Goal: Task Accomplishment & Management: Manage account settings

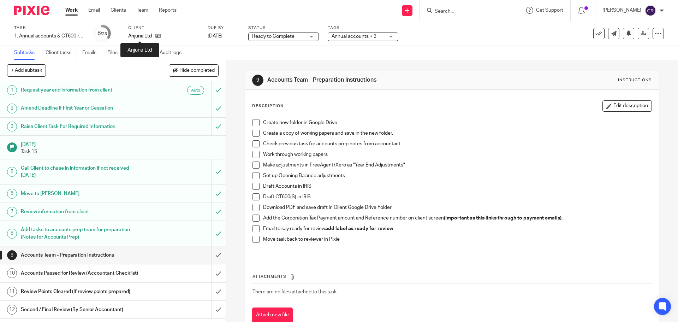
click at [139, 36] on p "Anjuna Ltd" at bounding box center [140, 35] width 24 height 7
copy div "Anjuna Ltd"
click at [276, 35] on span "Ready to Complete" at bounding box center [273, 36] width 42 height 5
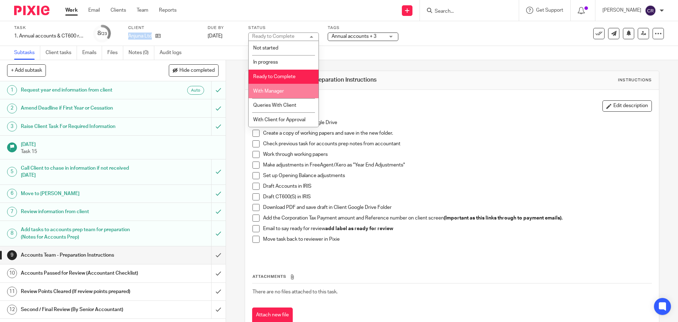
click at [285, 95] on li "With Manager" at bounding box center [284, 91] width 70 height 14
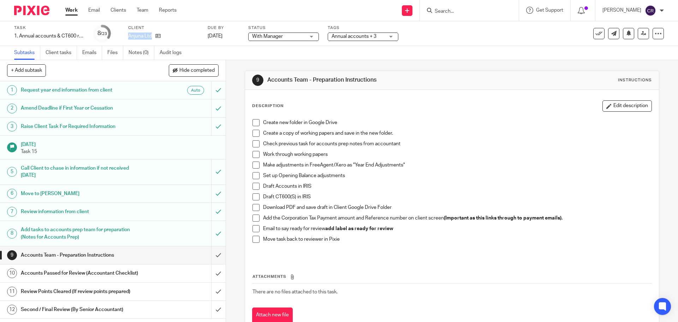
click at [352, 35] on span "Annual accounts + 3" at bounding box center [354, 36] width 45 height 5
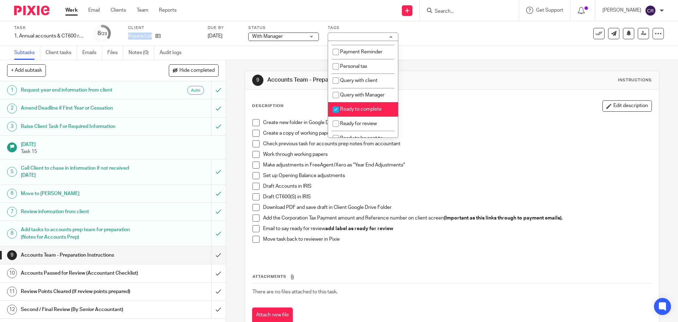
scroll to position [212, 0]
click at [365, 130] on li "Ready for review" at bounding box center [363, 123] width 70 height 14
checkbox input "true"
click at [362, 111] on span "Ready to complete" at bounding box center [361, 108] width 42 height 5
checkbox input "false"
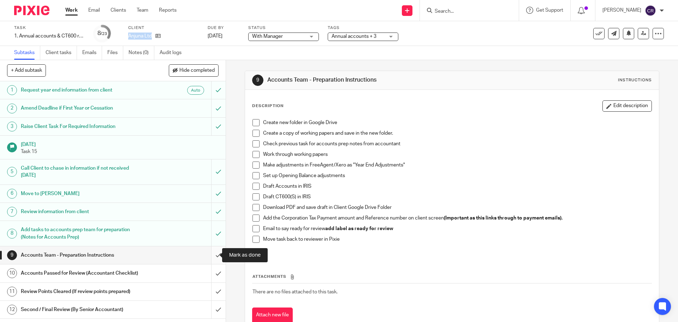
click at [210, 252] on input "submit" at bounding box center [113, 255] width 226 height 18
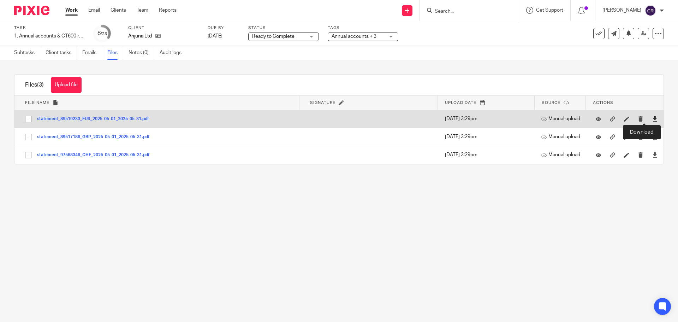
click at [652, 117] on icon at bounding box center [654, 118] width 5 height 5
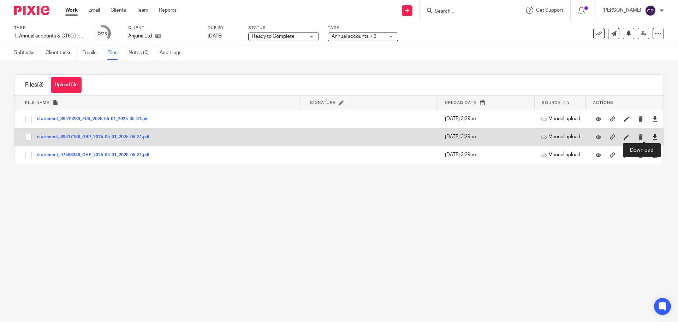
click at [652, 135] on icon at bounding box center [654, 136] width 5 height 5
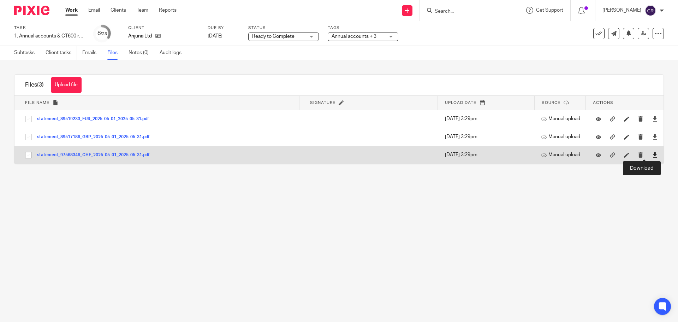
click at [652, 156] on icon at bounding box center [654, 154] width 5 height 5
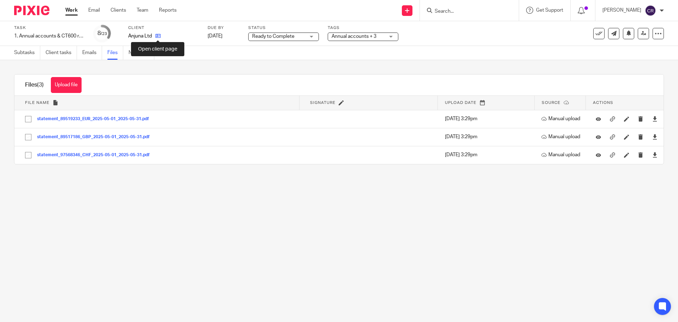
click at [155, 35] on icon at bounding box center [157, 35] width 5 height 5
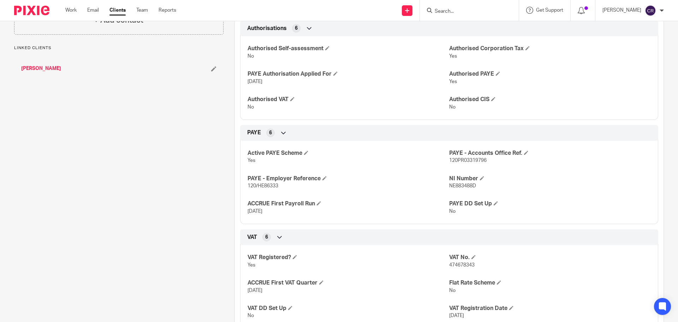
scroll to position [353, 0]
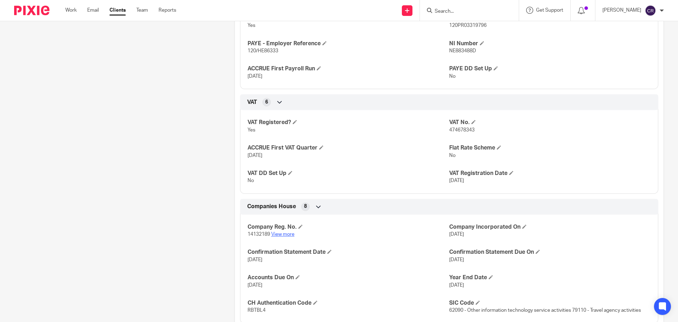
click at [278, 232] on link "View more" at bounding box center [282, 234] width 23 height 5
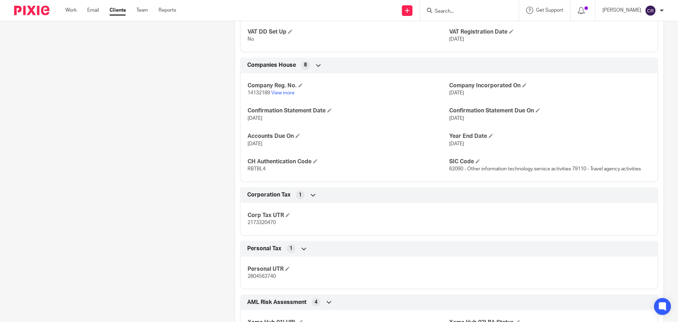
click at [248, 91] on span "14132189" at bounding box center [259, 92] width 23 height 5
copy p "14132189"
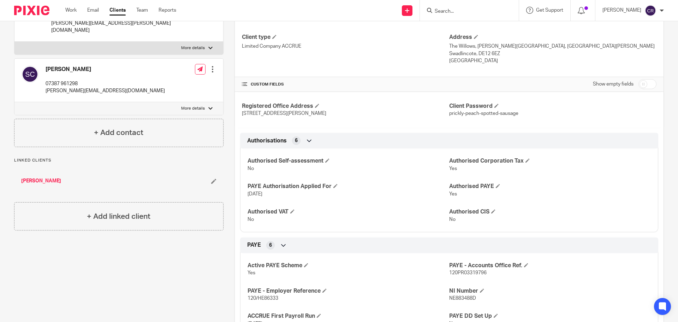
scroll to position [0, 0]
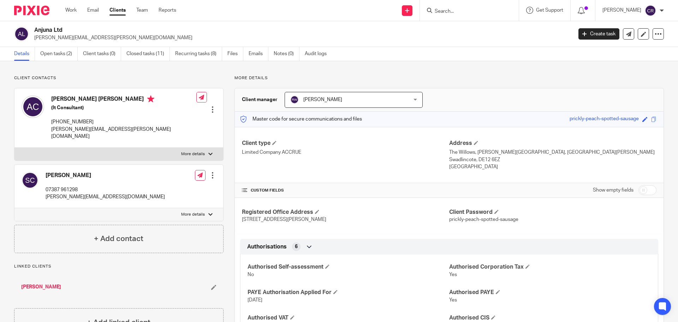
click at [44, 29] on h2 "Anjuna Ltd" at bounding box center [247, 29] width 427 height 7
copy div "Anjuna Ltd"
click at [67, 99] on h4 "Anthony Liam Cullen" at bounding box center [123, 99] width 145 height 9
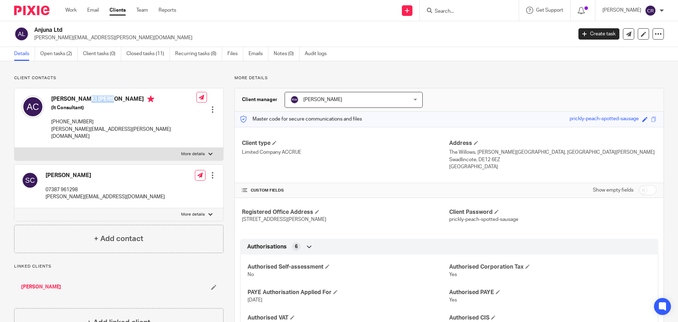
click at [67, 99] on h4 "Anthony Liam Cullen" at bounding box center [123, 99] width 145 height 9
copy h4 "Anthony Liam Cullen"
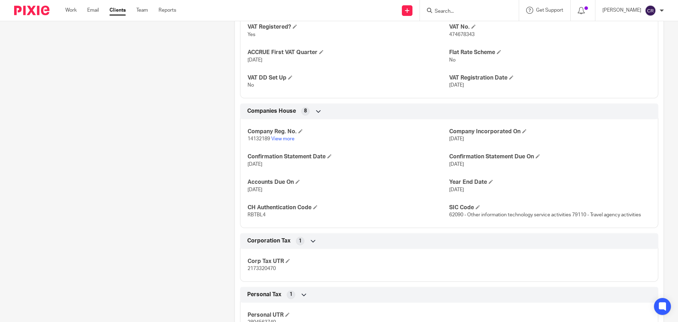
scroll to position [459, 0]
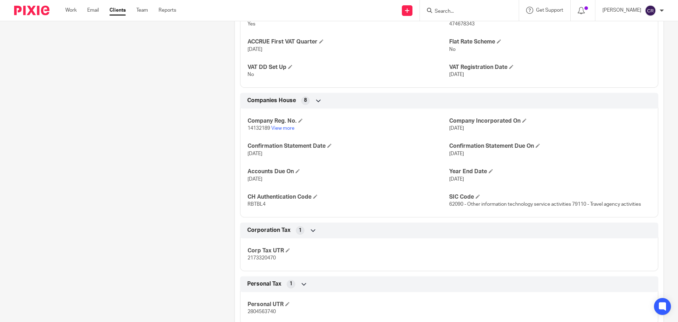
click at [263, 258] on span "2173320470" at bounding box center [262, 257] width 28 height 5
copy span "2173320470"
click at [248, 201] on p "RBTBL4" at bounding box center [349, 204] width 202 height 7
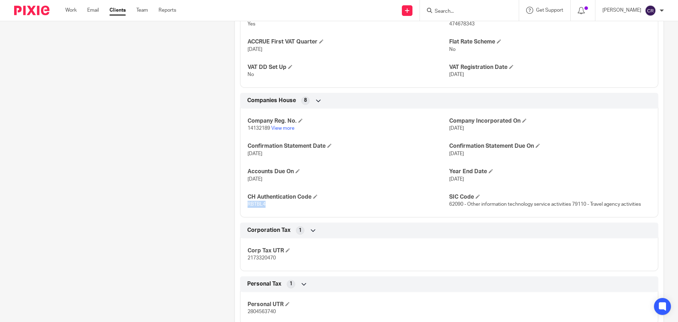
copy span "RBTBL4"
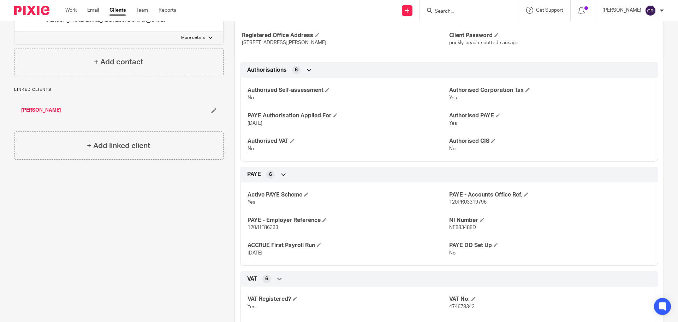
scroll to position [0, 0]
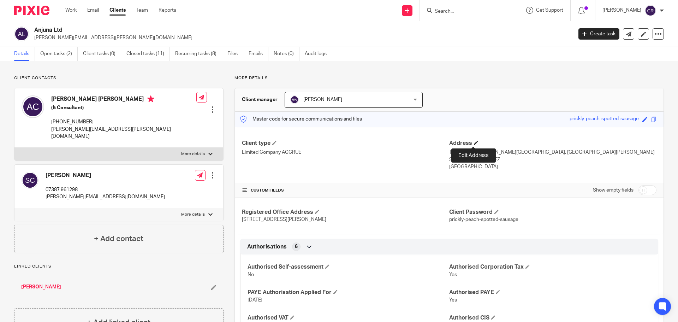
click at [474, 143] on span at bounding box center [476, 143] width 4 height 4
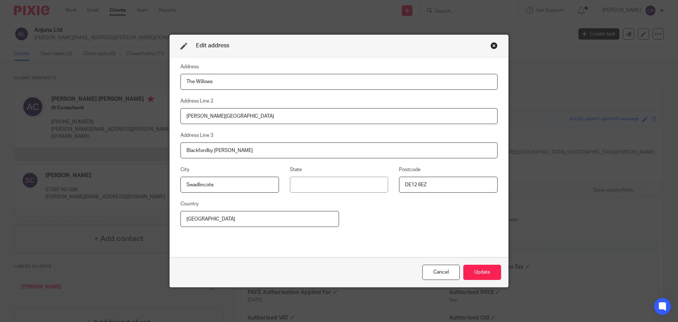
click at [495, 45] on div "Close this dialog window" at bounding box center [494, 45] width 7 height 7
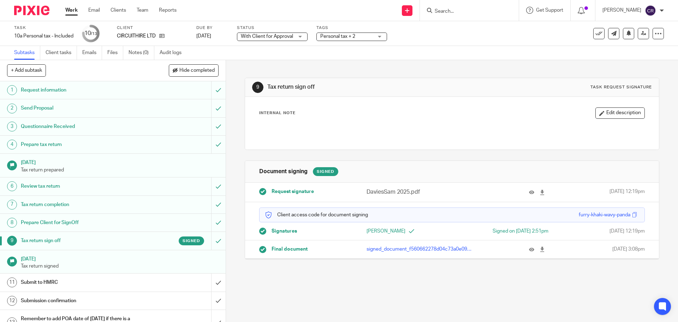
click at [520, 193] on div at bounding box center [529, 192] width 37 height 8
click at [529, 192] on icon at bounding box center [531, 192] width 5 height 5
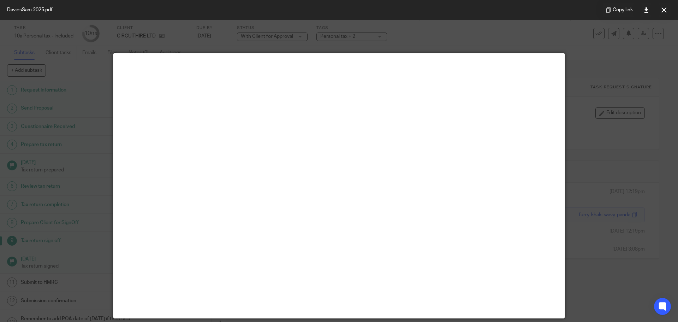
drag, startPoint x: 662, startPoint y: 13, endPoint x: 656, endPoint y: 13, distance: 6.4
click at [662, 13] on button at bounding box center [664, 10] width 14 height 14
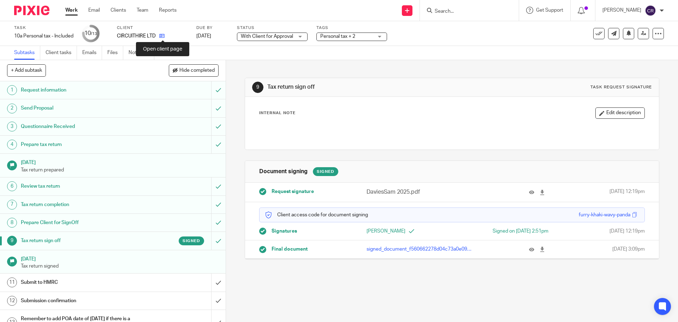
click at [165, 35] on icon at bounding box center [161, 35] width 5 height 5
click at [144, 57] on link "Notes (0)" at bounding box center [142, 53] width 26 height 14
click at [216, 278] on input "submit" at bounding box center [113, 282] width 226 height 18
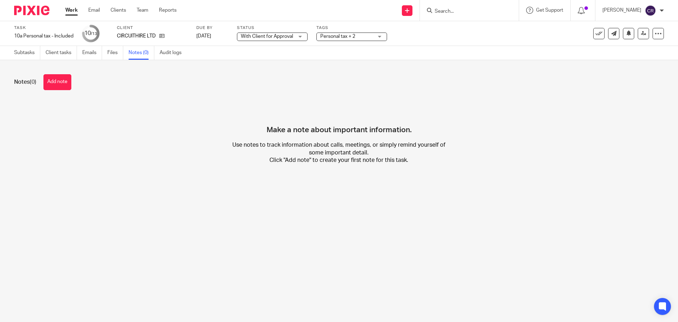
click at [61, 79] on button "Add note" at bounding box center [57, 82] width 28 height 16
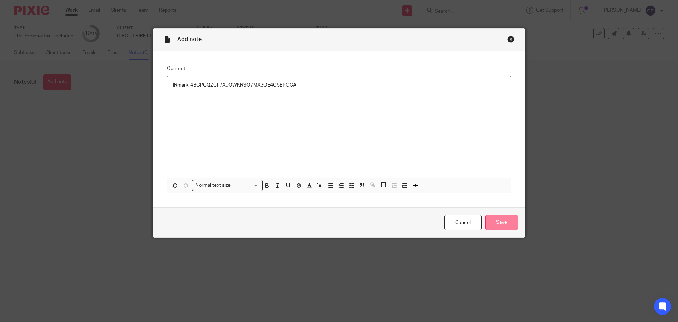
click at [488, 219] on input "Save" at bounding box center [501, 222] width 33 height 15
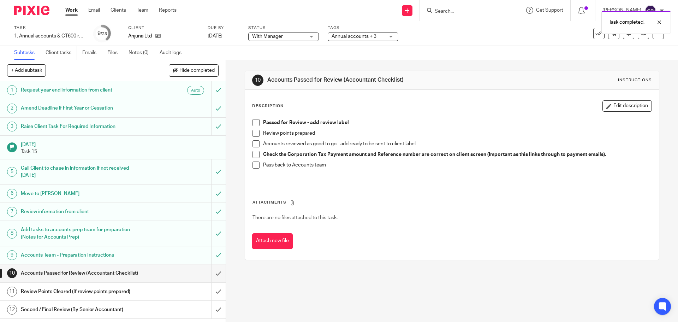
click at [255, 123] on span at bounding box center [256, 122] width 7 height 7
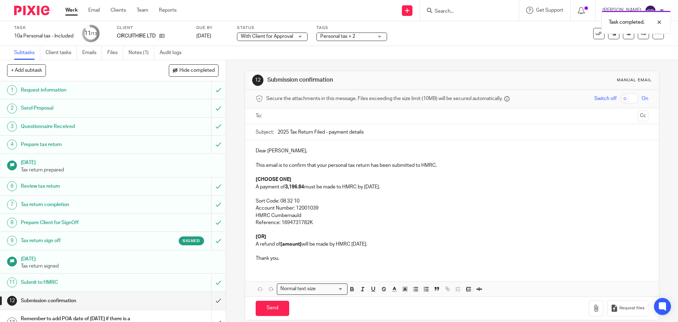
click at [286, 188] on strong "3,196.84" at bounding box center [294, 186] width 19 height 5
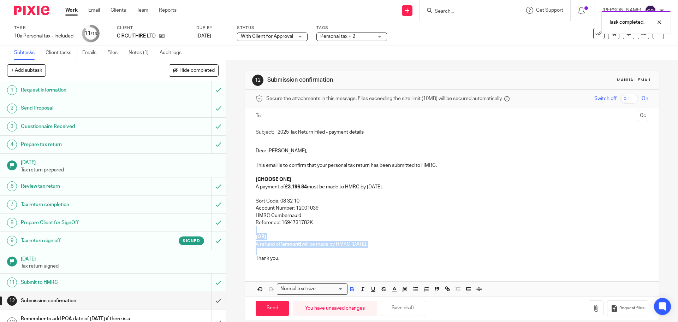
drag, startPoint x: 257, startPoint y: 251, endPoint x: 256, endPoint y: 231, distance: 20.2
click at [256, 231] on div "Dear Sam, This email is to confirm that your personal tax return has been submi…" at bounding box center [452, 203] width 414 height 127
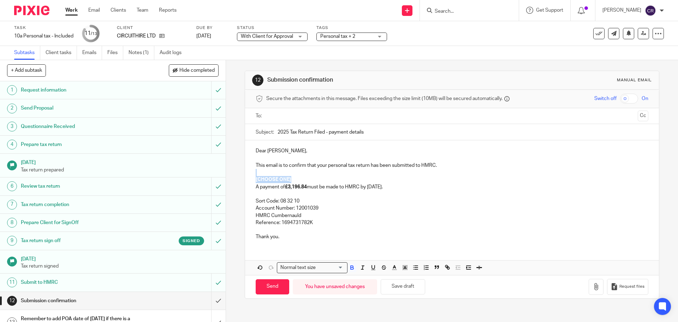
drag, startPoint x: 293, startPoint y: 177, endPoint x: 248, endPoint y: 175, distance: 45.6
click at [248, 175] on div "Dear Sam, This email is to confirm that your personal tax return has been submi…" at bounding box center [452, 192] width 414 height 105
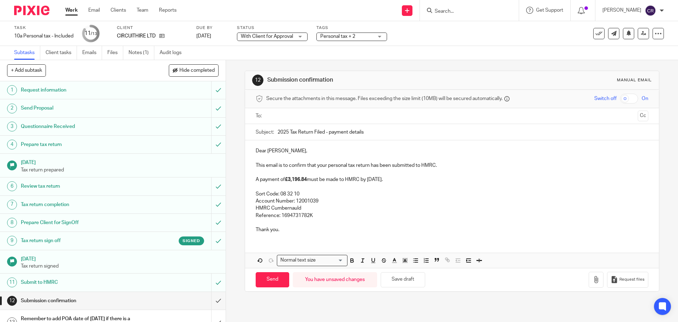
click at [292, 114] on input "text" at bounding box center [452, 116] width 366 height 8
click at [638, 116] on button "Cc" at bounding box center [643, 116] width 11 height 11
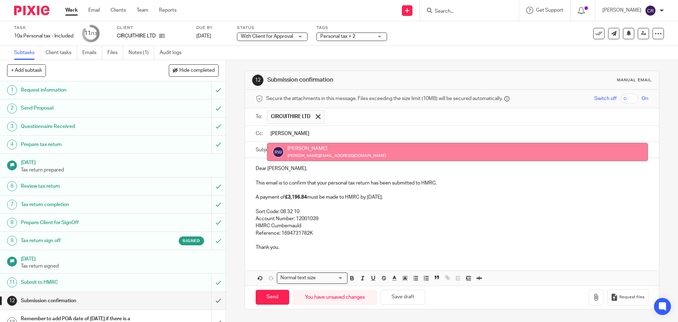
type input "rick"
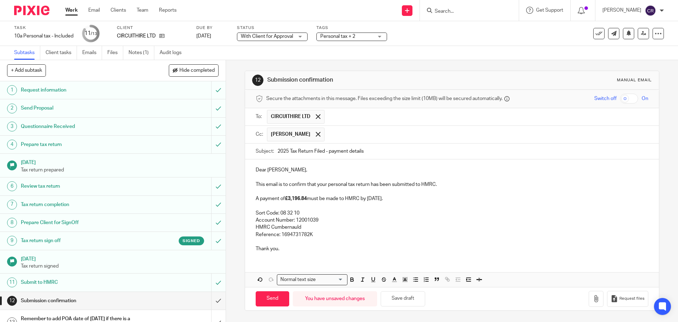
drag, startPoint x: 264, startPoint y: 298, endPoint x: 144, endPoint y: 261, distance: 125.4
click at [264, 298] on input "Send" at bounding box center [273, 298] width 34 height 15
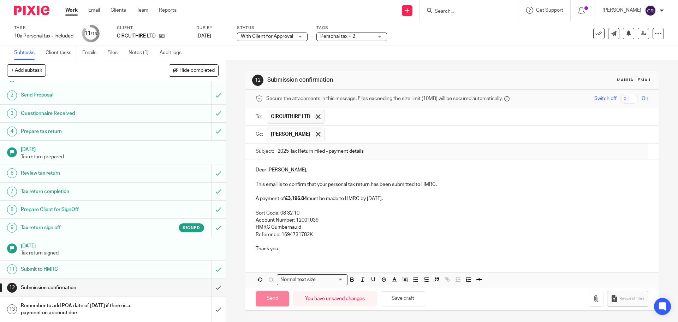
scroll to position [13, 0]
type input "Sent"
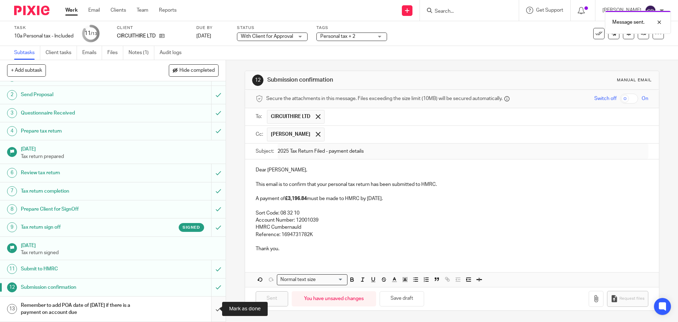
click at [214, 307] on input "submit" at bounding box center [113, 308] width 226 height 25
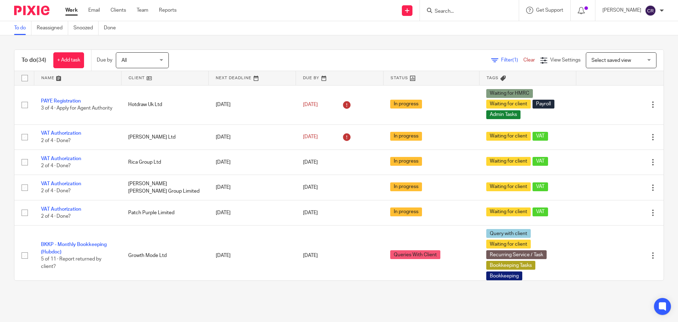
scroll to position [1135, 0]
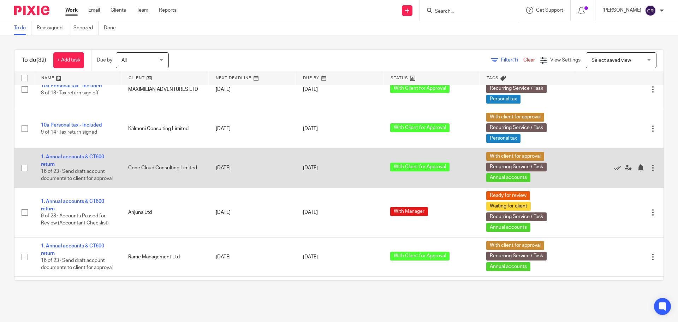
scroll to position [1057, 0]
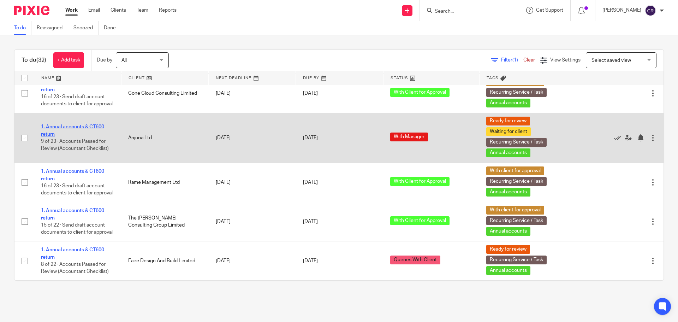
click at [91, 124] on link "1. Annual accounts & CT600 return" at bounding box center [72, 130] width 63 height 12
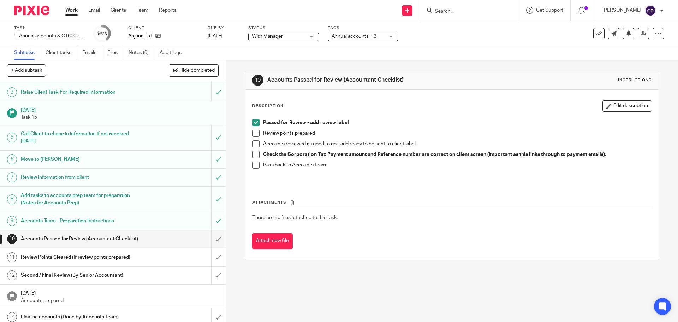
scroll to position [35, 0]
click at [207, 240] on input "submit" at bounding box center [113, 238] width 226 height 18
click at [213, 255] on input "submit" at bounding box center [113, 256] width 226 height 18
drag, startPoint x: 268, startPoint y: 32, endPoint x: 272, endPoint y: 36, distance: 5.3
click at [270, 34] on span "With Manager" at bounding box center [278, 36] width 53 height 7
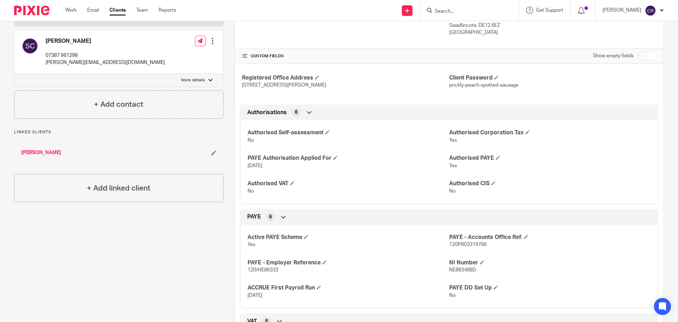
scroll to position [35, 0]
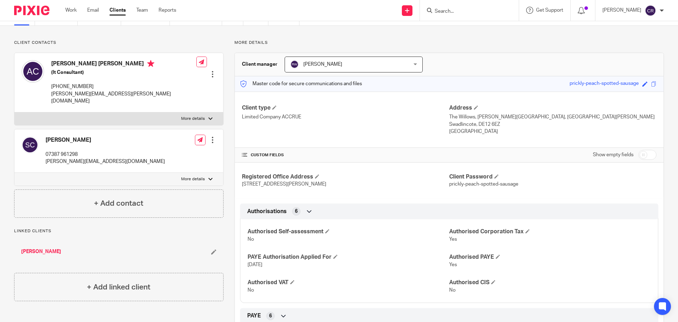
click at [639, 154] on input "checkbox" at bounding box center [648, 155] width 18 height 10
checkbox input "true"
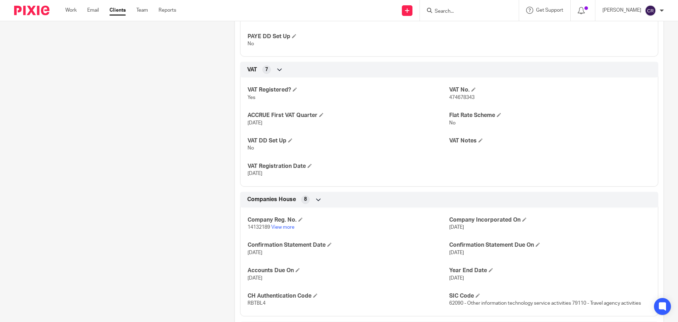
scroll to position [777, 0]
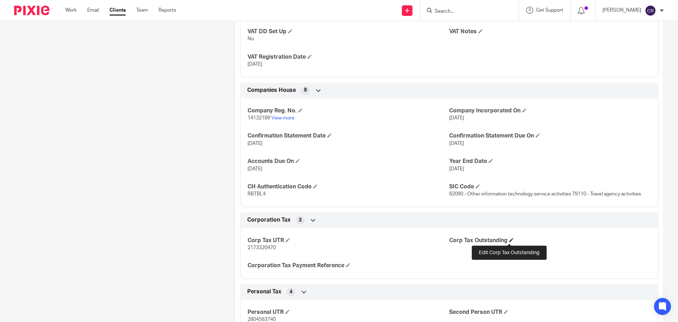
click at [509, 240] on span at bounding box center [511, 240] width 4 height 4
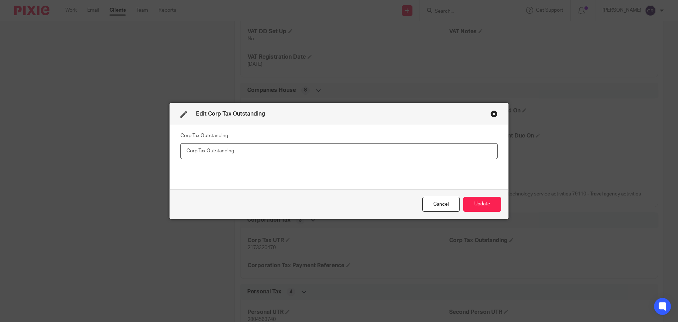
click at [224, 154] on input "text" at bounding box center [339, 151] width 317 height 16
paste input "3,599.55"
type input "3,599.55"
drag, startPoint x: 477, startPoint y: 206, endPoint x: 594, endPoint y: 219, distance: 118.4
click at [477, 206] on button "Update" at bounding box center [482, 204] width 38 height 15
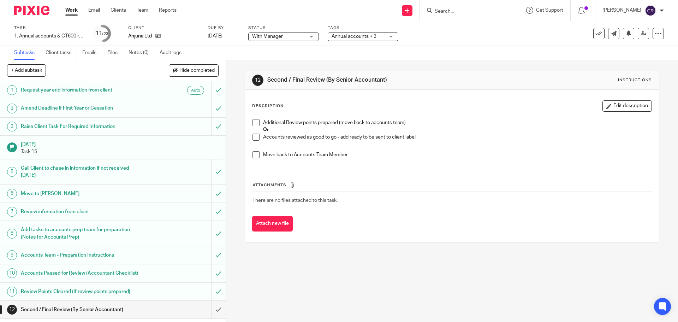
drag, startPoint x: 278, startPoint y: 35, endPoint x: 275, endPoint y: 78, distance: 42.8
click at [278, 38] on span "With Manager" at bounding box center [267, 36] width 31 height 5
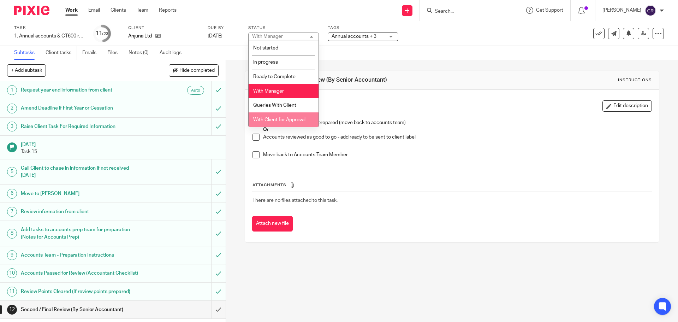
click at [279, 121] on span "With Client for Approval" at bounding box center [279, 119] width 52 height 5
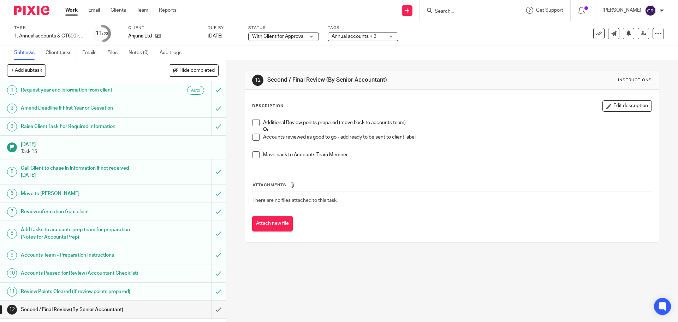
scroll to position [177, 0]
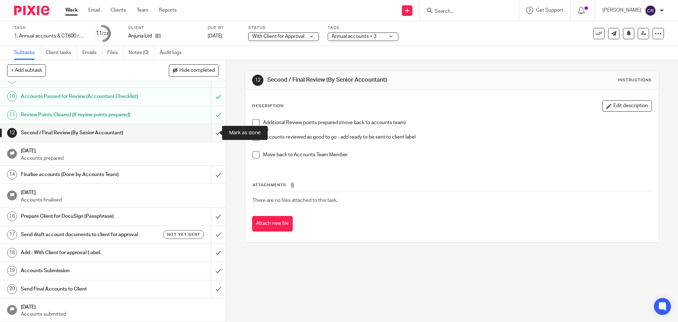
click at [216, 133] on input "submit" at bounding box center [113, 133] width 226 height 18
click at [214, 178] on input "submit" at bounding box center [113, 175] width 226 height 18
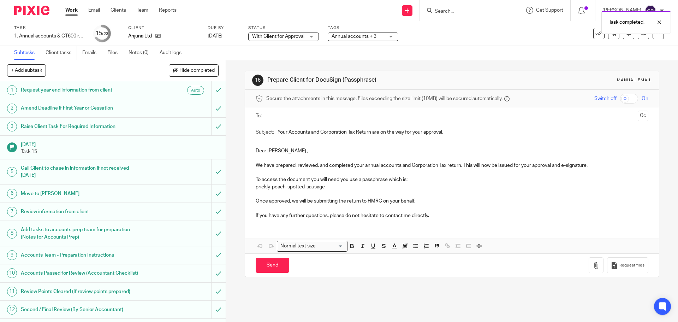
click at [324, 116] on input "text" at bounding box center [452, 116] width 366 height 8
click at [269, 265] on input "Send" at bounding box center [273, 266] width 34 height 15
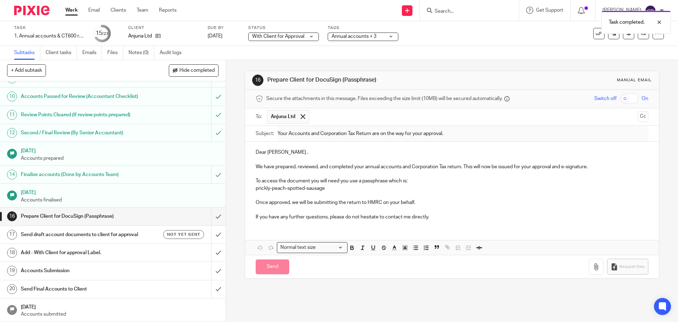
click at [136, 234] on h1 "Send draft account documents to client for approval" at bounding box center [82, 234] width 122 height 11
type input "Sent"
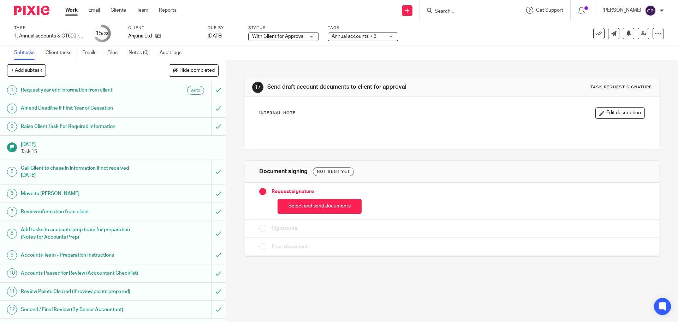
click at [309, 210] on button "Select and send documents" at bounding box center [320, 206] width 84 height 15
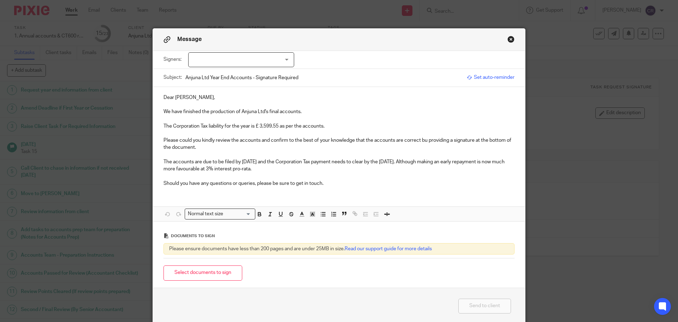
click at [227, 59] on div at bounding box center [241, 59] width 106 height 15
click at [230, 73] on span "[PERSON_NAME] [PERSON_NAME]" at bounding box center [237, 74] width 79 height 5
checkbox input "true"
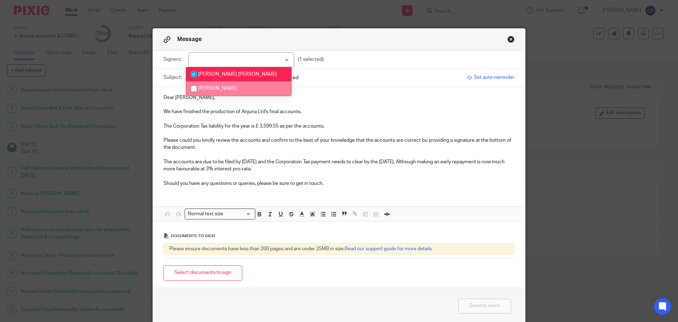
click at [426, 140] on p "Please could you kindly review the accounts and confirm to the best of your kno…" at bounding box center [339, 144] width 351 height 14
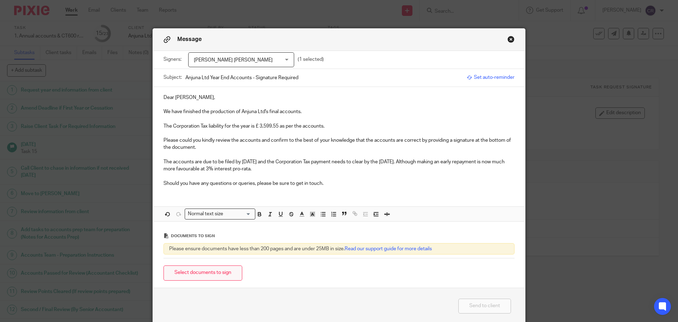
click at [223, 274] on button "Select documents to sign" at bounding box center [203, 272] width 79 height 15
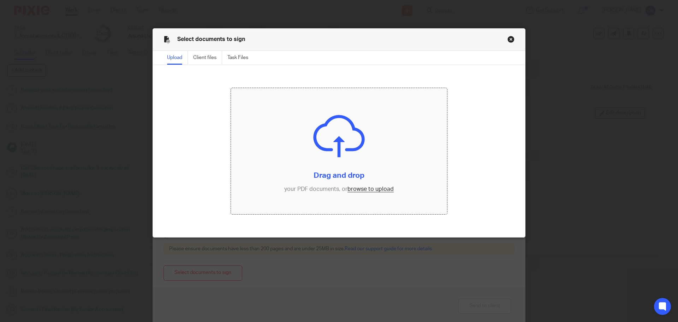
click at [356, 184] on input "file" at bounding box center [339, 151] width 217 height 126
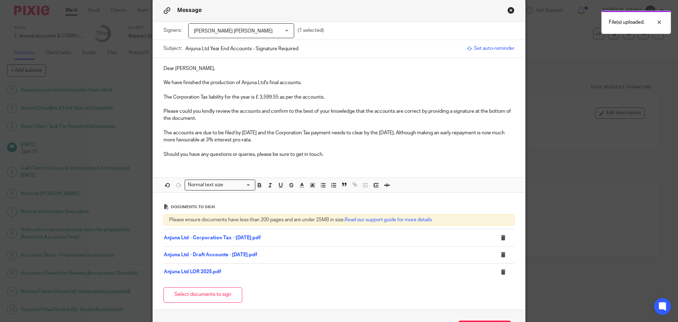
scroll to position [82, 0]
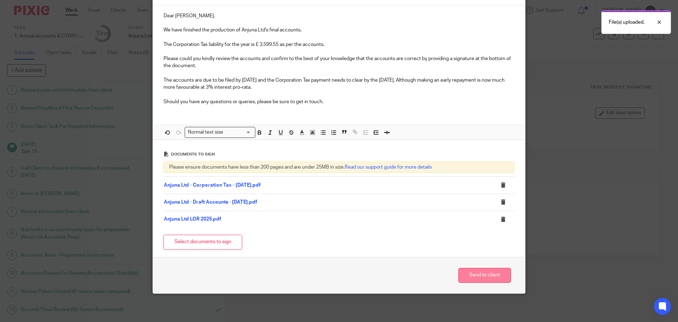
click at [467, 272] on button "Send to client" at bounding box center [485, 275] width 53 height 15
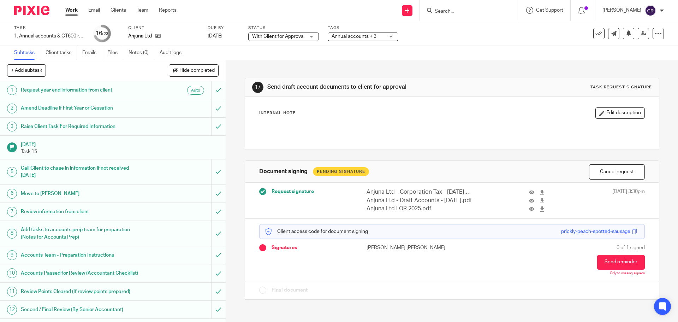
click at [365, 40] on span "Annual accounts + 3" at bounding box center [358, 36] width 53 height 7
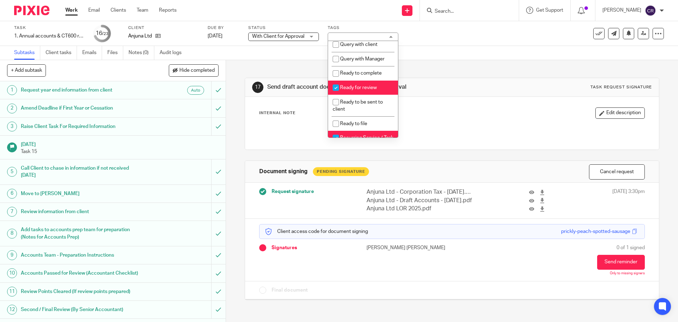
click at [374, 90] on span "Ready for review" at bounding box center [358, 87] width 37 height 5
checkbox input "false"
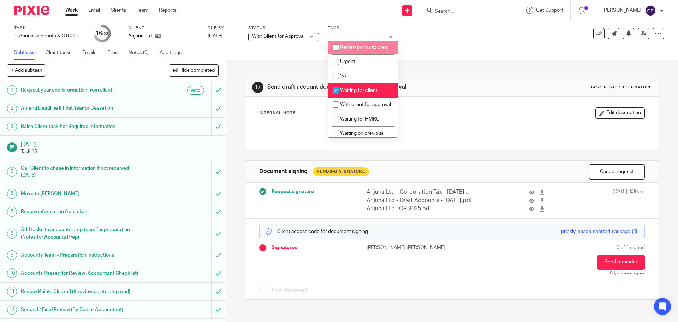
scroll to position [353, 0]
click at [370, 96] on li "Waiting for client" at bounding box center [363, 89] width 70 height 14
checkbox input "false"
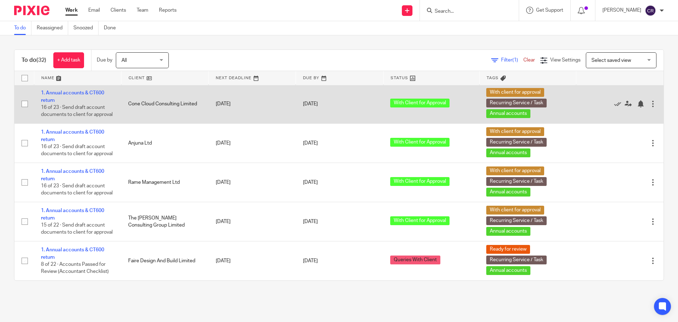
scroll to position [1051, 0]
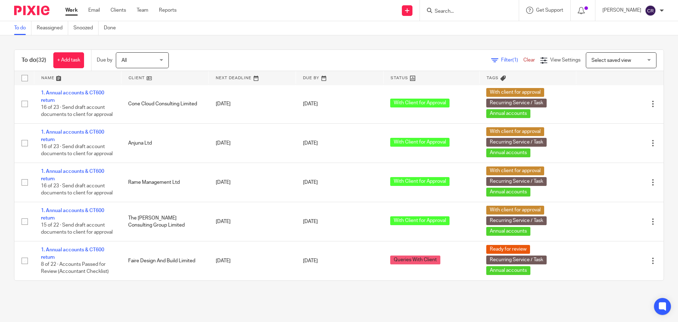
click at [448, 11] on input "Search" at bounding box center [466, 11] width 64 height 6
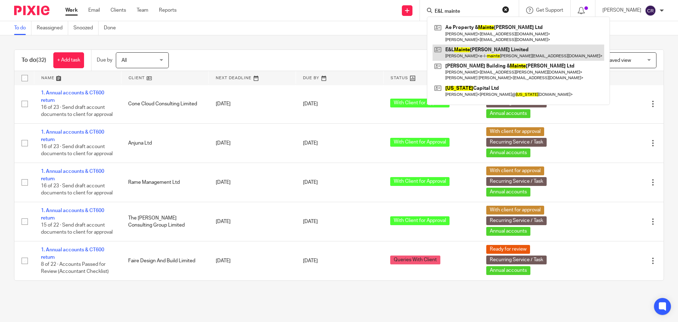
type input "E&L mainte"
click at [470, 51] on link at bounding box center [519, 53] width 172 height 16
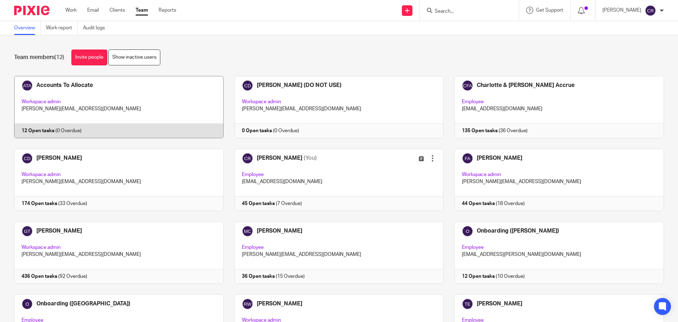
click at [153, 112] on link at bounding box center [113, 107] width 220 height 62
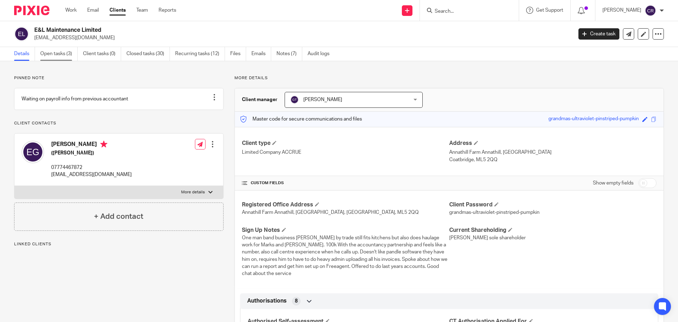
click at [52, 53] on link "Open tasks (3)" at bounding box center [58, 54] width 37 height 14
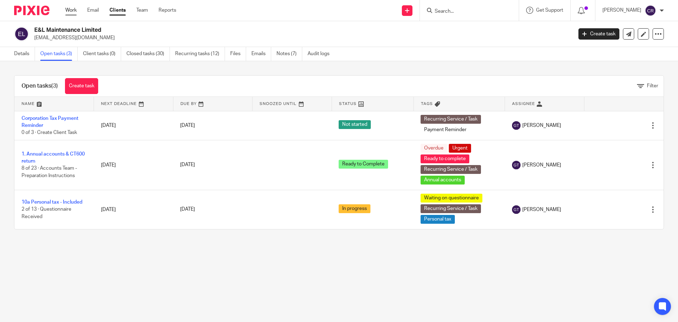
click at [71, 7] on link "Work" at bounding box center [70, 10] width 11 height 7
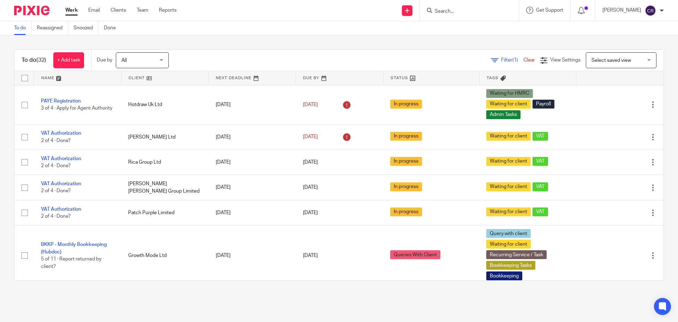
click at [221, 19] on div "Send new email Create task Add client Request signature Get Support Contact Sup…" at bounding box center [432, 10] width 491 height 21
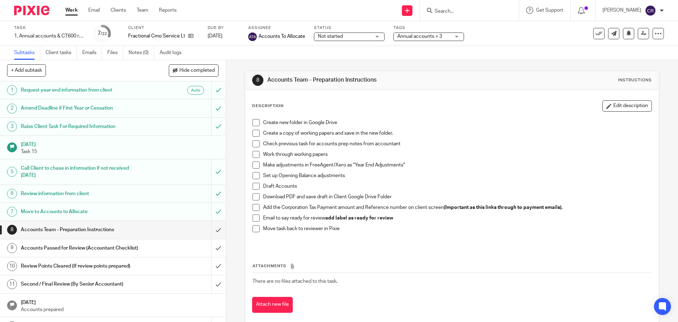
click at [345, 38] on span "Not started" at bounding box center [344, 36] width 53 height 7
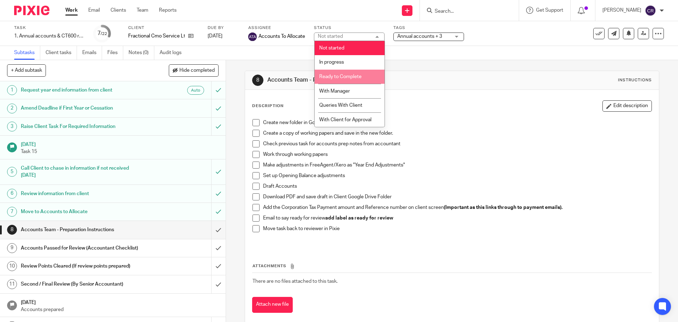
drag, startPoint x: 358, startPoint y: 75, endPoint x: 265, endPoint y: 16, distance: 110.2
click at [358, 73] on li "Ready to Complete" at bounding box center [350, 77] width 70 height 14
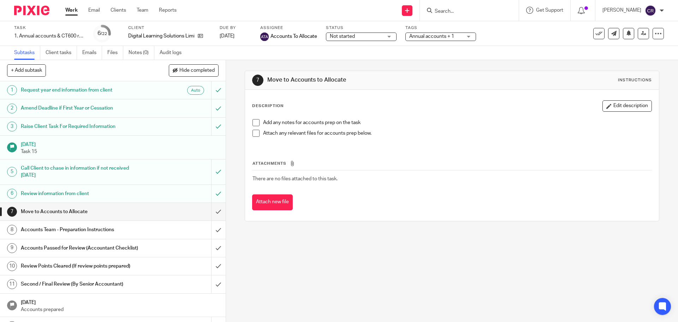
click at [332, 35] on span "Not started" at bounding box center [342, 36] width 25 height 5
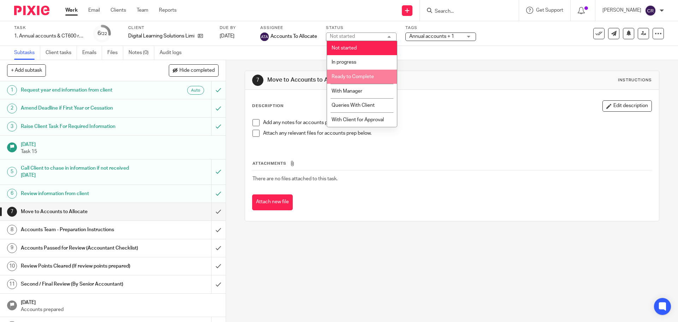
click at [355, 73] on li "Ready to Complete" at bounding box center [362, 77] width 70 height 14
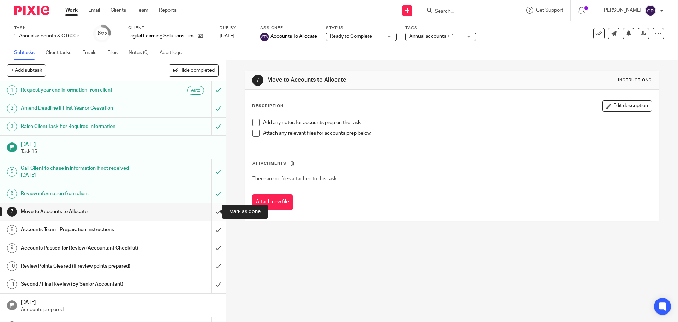
click at [214, 212] on input "submit" at bounding box center [113, 212] width 226 height 18
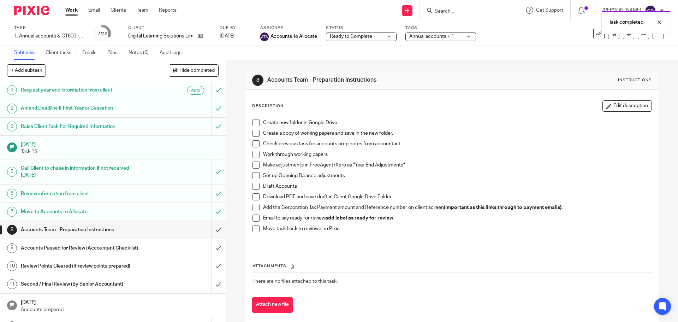
click at [439, 39] on span "Annual accounts + 1" at bounding box center [435, 36] width 53 height 7
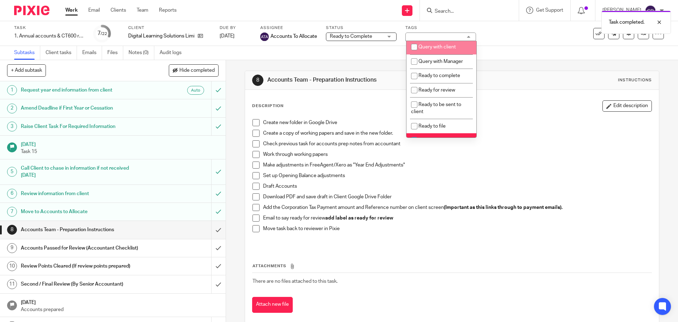
scroll to position [247, 0]
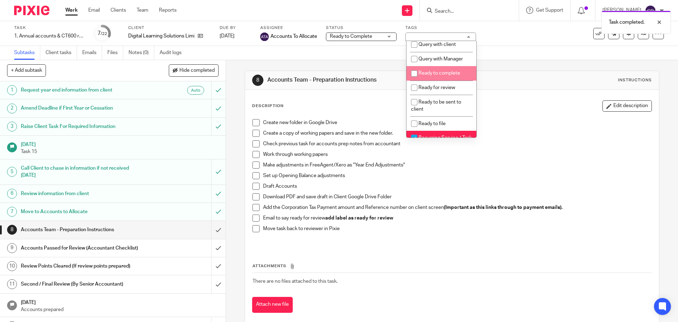
click at [446, 76] on span "Ready to complete" at bounding box center [440, 73] width 42 height 5
checkbox input "true"
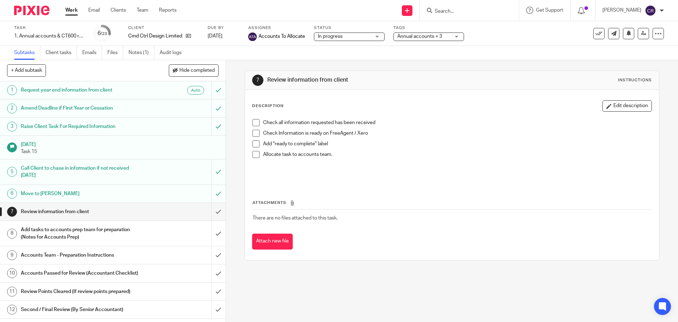
click at [323, 38] on span "In progress" at bounding box center [330, 36] width 25 height 5
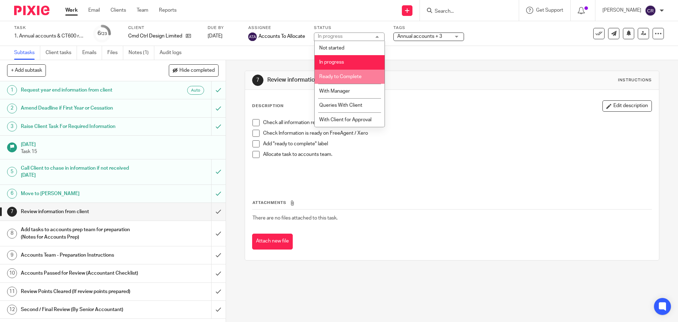
click at [337, 73] on li "Ready to Complete" at bounding box center [350, 77] width 70 height 14
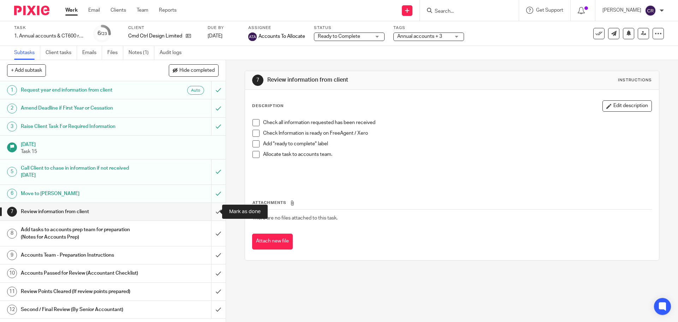
click at [207, 210] on input "submit" at bounding box center [113, 212] width 226 height 18
drag, startPoint x: 332, startPoint y: 37, endPoint x: 348, endPoint y: 65, distance: 32.4
click at [332, 37] on span "In progress" at bounding box center [330, 36] width 25 height 5
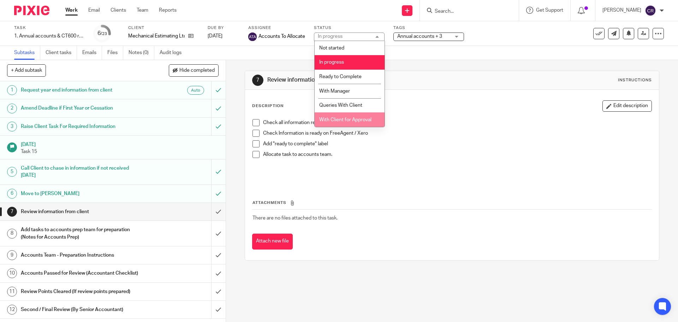
click at [357, 116] on li "With Client for Approval" at bounding box center [350, 119] width 70 height 14
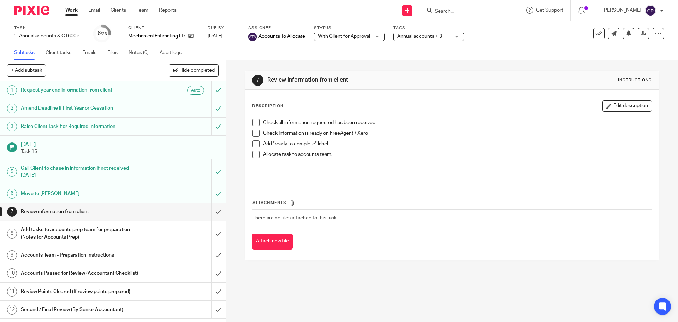
click at [362, 33] on span "With Client for Approval" at bounding box center [344, 36] width 53 height 7
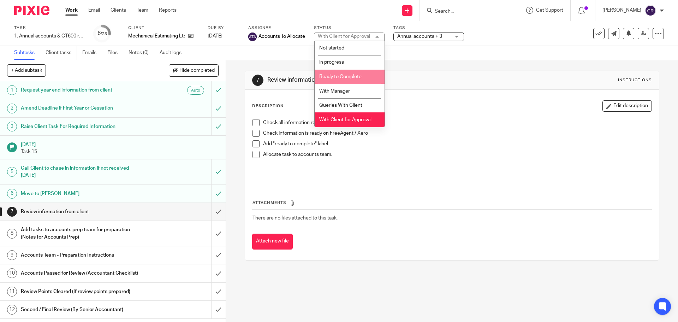
click at [352, 75] on span "Ready to Complete" at bounding box center [340, 76] width 42 height 5
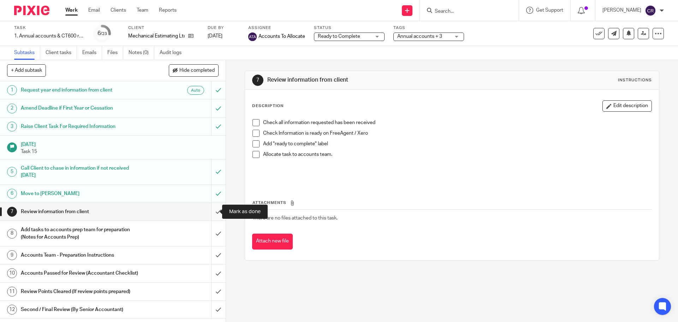
click at [207, 209] on input "submit" at bounding box center [113, 212] width 226 height 18
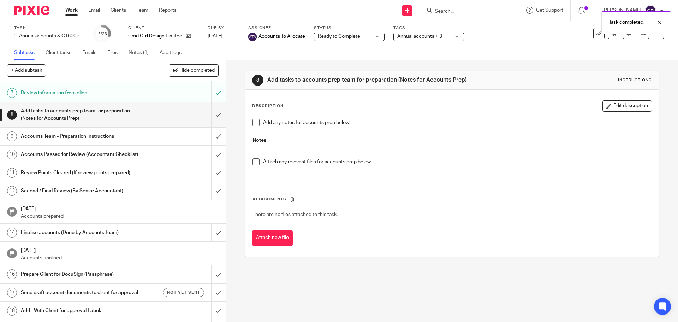
scroll to position [89, 0]
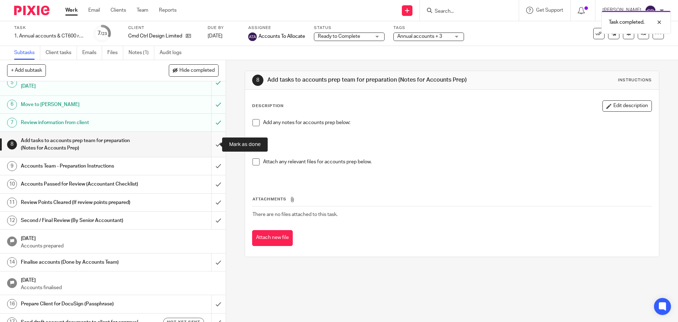
click at [213, 142] on input "submit" at bounding box center [113, 144] width 226 height 25
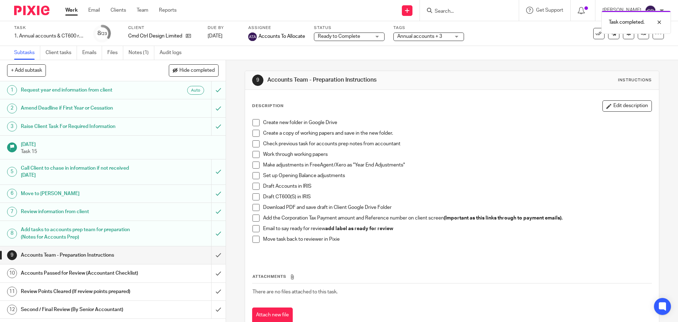
click at [429, 38] on span "Annual accounts + 3" at bounding box center [419, 36] width 45 height 5
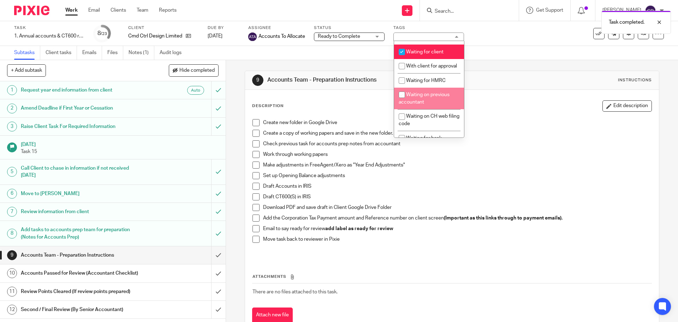
scroll to position [389, 0]
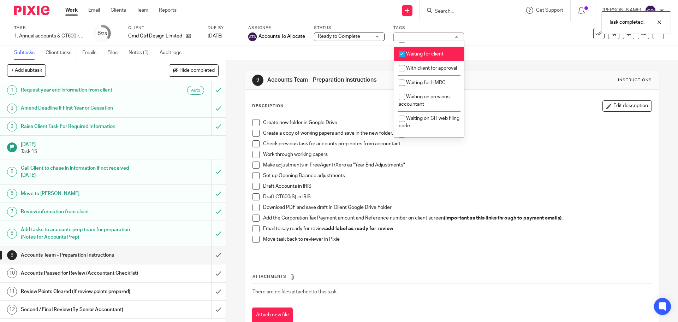
click at [436, 61] on li "Waiting for client" at bounding box center [429, 54] width 70 height 14
checkbox input "false"
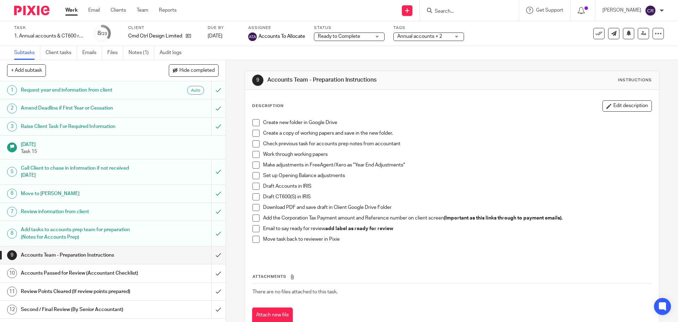
drag, startPoint x: 490, startPoint y: 101, endPoint x: 258, endPoint y: 17, distance: 246.1
click at [487, 99] on div "Description Edit description Create new folder in Google Drive Create a copy of…" at bounding box center [452, 212] width 414 height 244
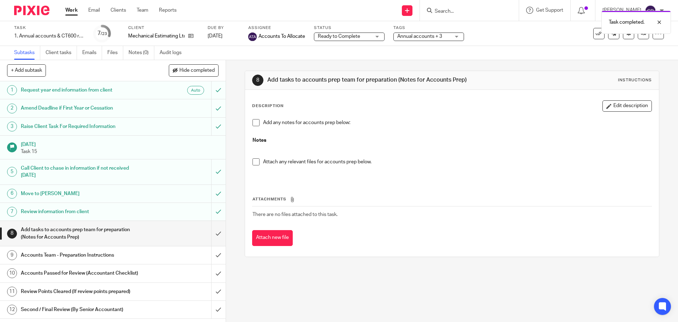
click at [425, 39] on span "Annual accounts + 3" at bounding box center [423, 36] width 53 height 7
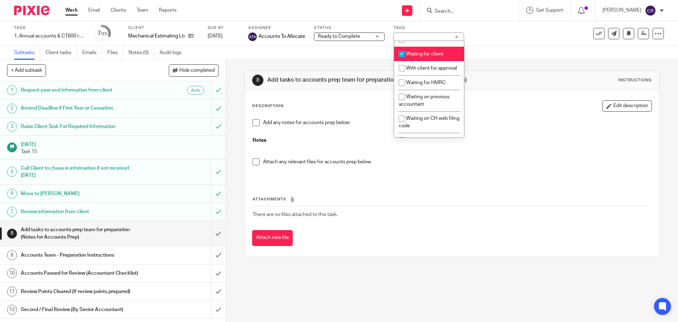
click at [432, 57] on span "Waiting for client" at bounding box center [424, 54] width 37 height 5
checkbox input "false"
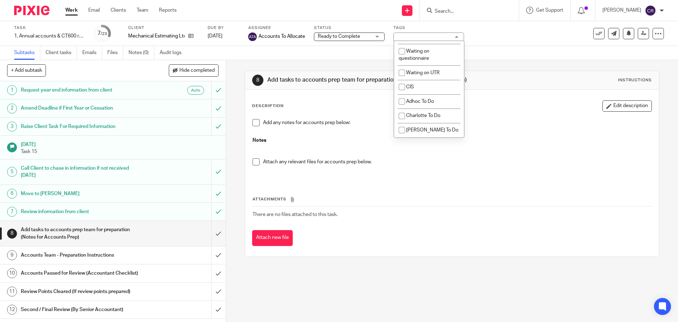
scroll to position [636, 0]
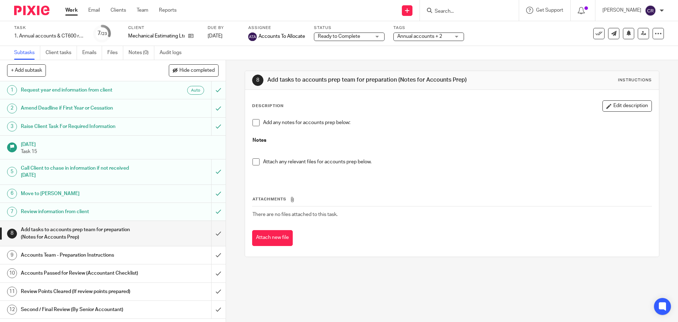
click at [474, 78] on div "8 Add tasks to accounts prep team for preparation (Notes for Accounts Prep) Ins…" at bounding box center [452, 80] width 400 height 11
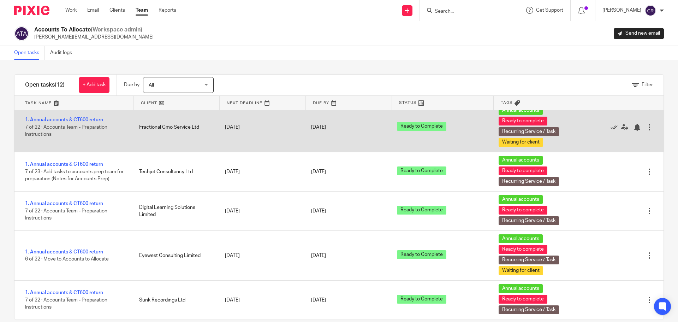
scroll to position [12, 0]
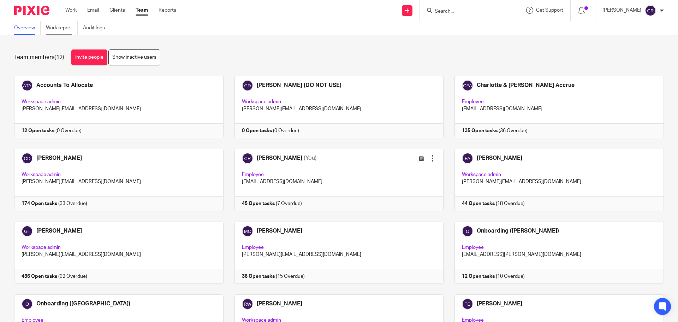
click at [67, 26] on link "Work report" at bounding box center [62, 28] width 32 height 14
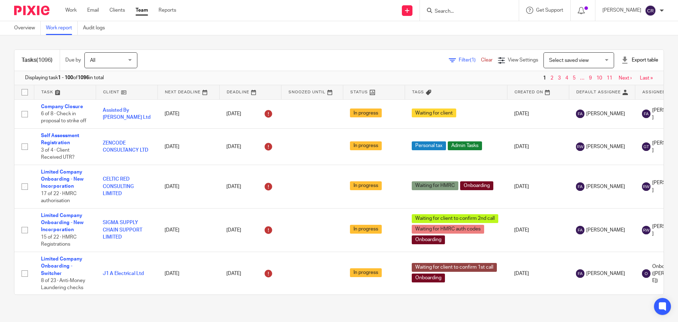
click at [459, 60] on span "Filter (1)" at bounding box center [470, 60] width 22 height 5
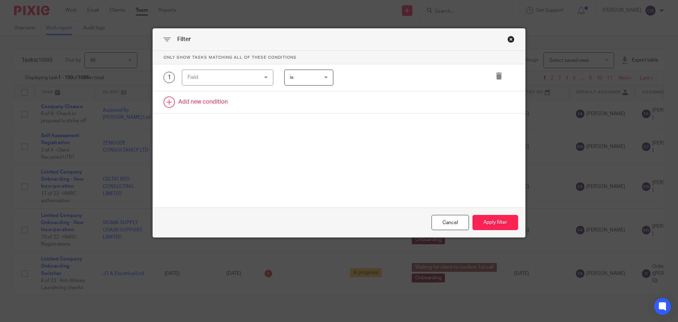
click at [196, 96] on link at bounding box center [339, 102] width 372 height 22
click at [225, 75] on div "Field" at bounding box center [222, 77] width 68 height 15
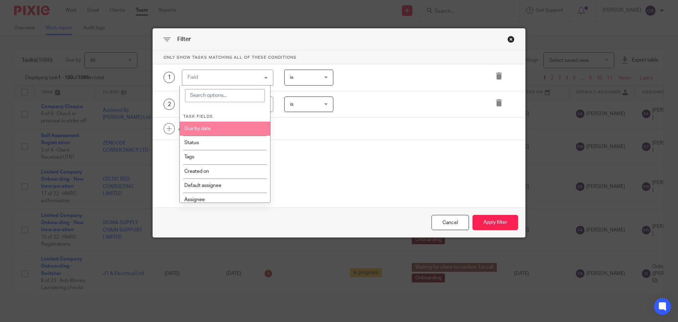
click at [234, 130] on li "Due by date" at bounding box center [225, 129] width 91 height 14
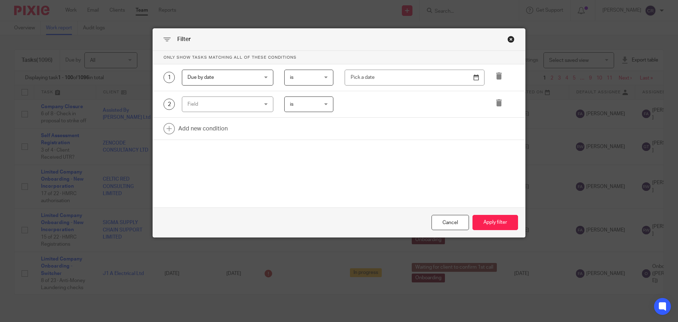
click at [314, 79] on span "is" at bounding box center [307, 77] width 35 height 15
drag, startPoint x: 298, startPoint y: 151, endPoint x: 364, endPoint y: 101, distance: 82.7
click at [302, 149] on span "between" at bounding box center [295, 149] width 19 height 5
click at [393, 71] on input "text" at bounding box center [374, 78] width 58 height 16
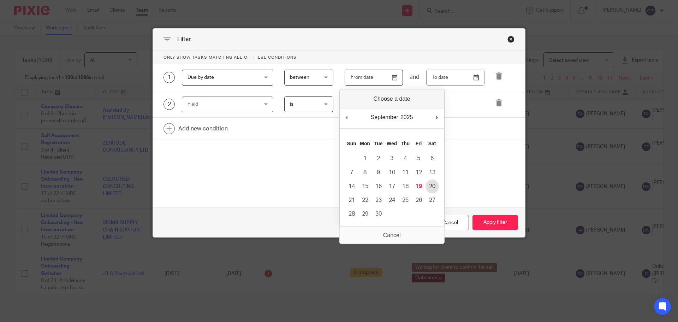
type input "2025-09-20"
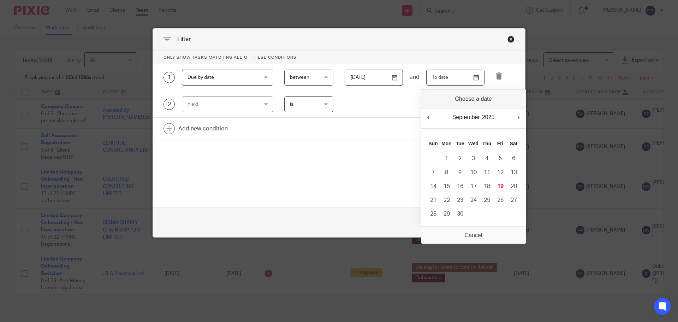
click at [474, 81] on input "Use the arrow keys to pick a date" at bounding box center [455, 78] width 58 height 16
type input "2025-10-08"
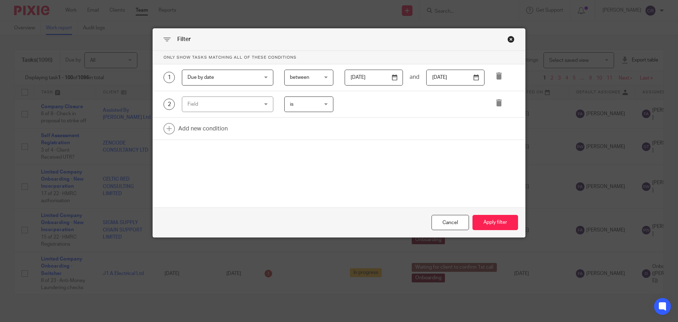
click at [235, 101] on div "Field" at bounding box center [222, 104] width 68 height 15
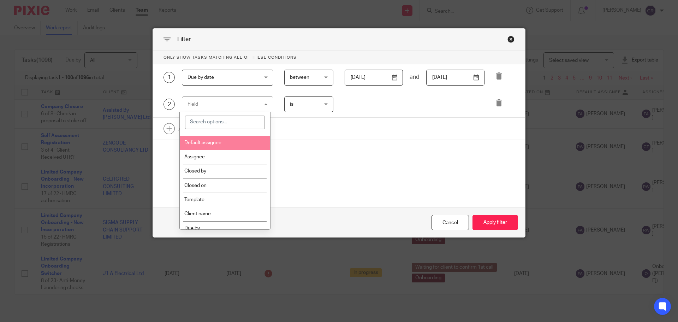
scroll to position [71, 0]
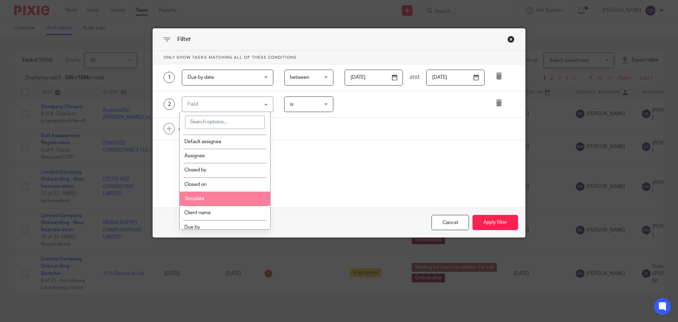
click at [226, 192] on li "Template" at bounding box center [225, 198] width 91 height 14
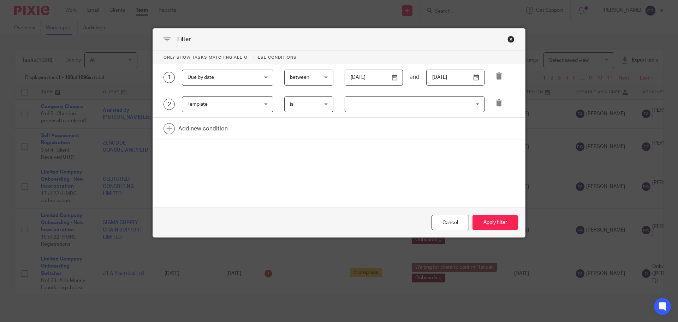
drag, startPoint x: 377, startPoint y: 90, endPoint x: 377, endPoint y: 95, distance: 5.0
click at [377, 93] on div "1 Due by date Due by date Task fields Due by date Status Tags Created on Defaul…" at bounding box center [339, 102] width 372 height 76
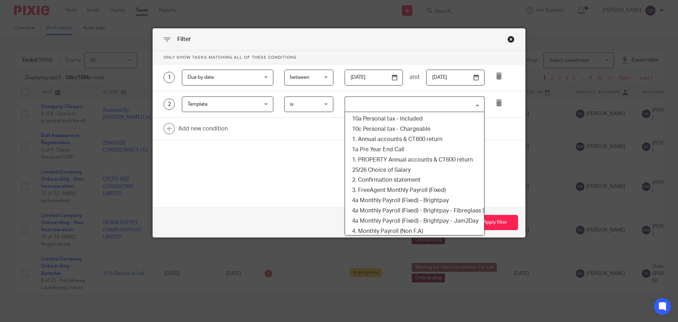
click at [378, 102] on input "Search for option" at bounding box center [413, 104] width 135 height 12
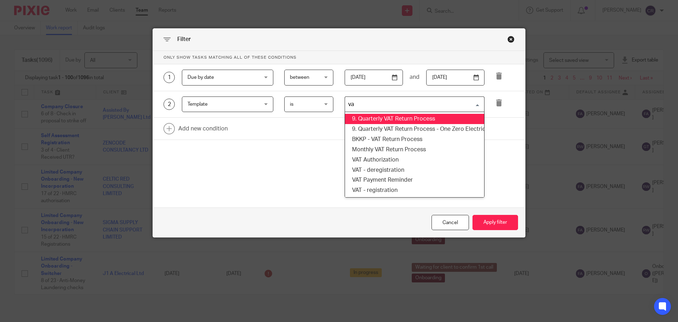
type input "vat"
click at [386, 115] on li "9. Quarterly VAT Return Process" at bounding box center [414, 119] width 139 height 10
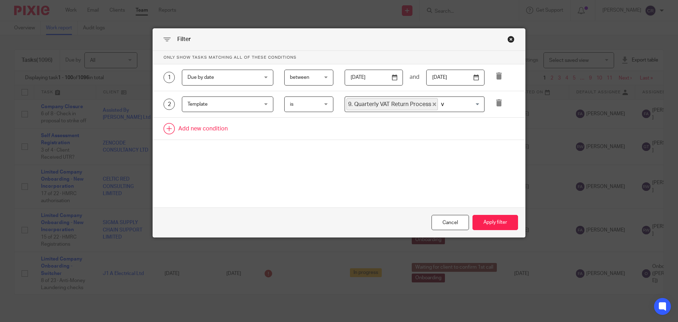
type input "va"
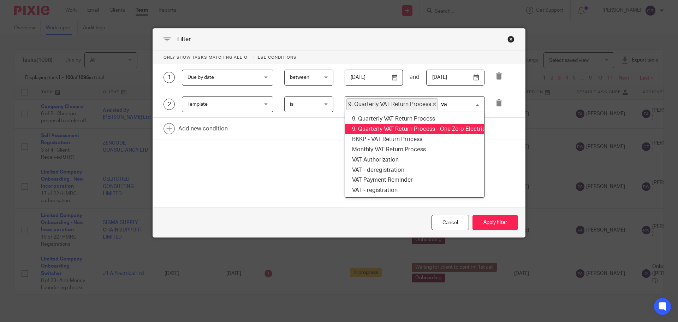
click at [391, 130] on li "9. Quarterly VAT Return Process - One Zero Electrical Ltd (cloned 14:30:14)" at bounding box center [414, 129] width 139 height 10
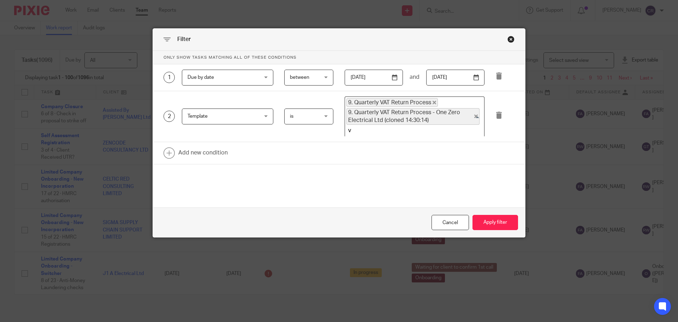
type input "va"
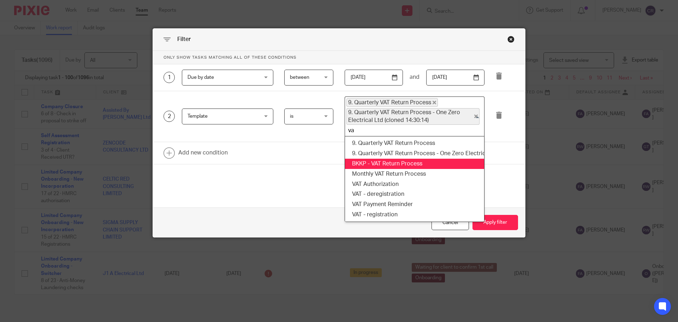
click at [386, 161] on li "BKKP - VAT Return Process" at bounding box center [414, 164] width 139 height 10
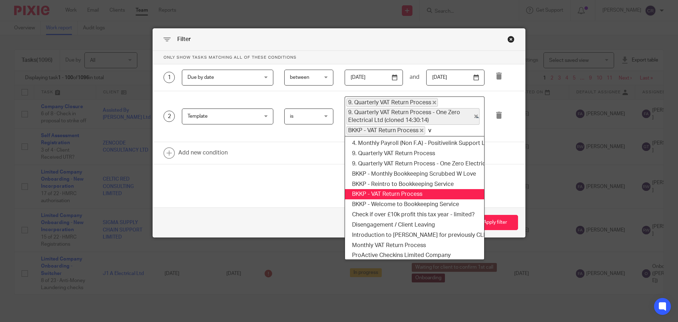
type input "va"
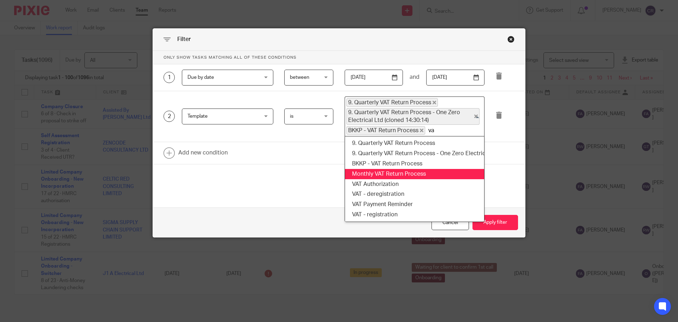
click at [390, 174] on li "Monthly VAT Return Process" at bounding box center [414, 174] width 139 height 10
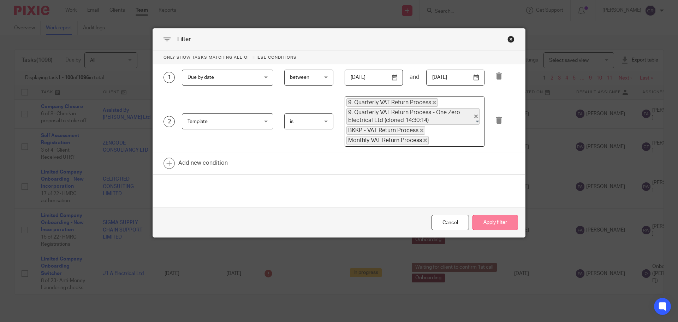
click at [496, 219] on button "Apply filter" at bounding box center [496, 222] width 46 height 15
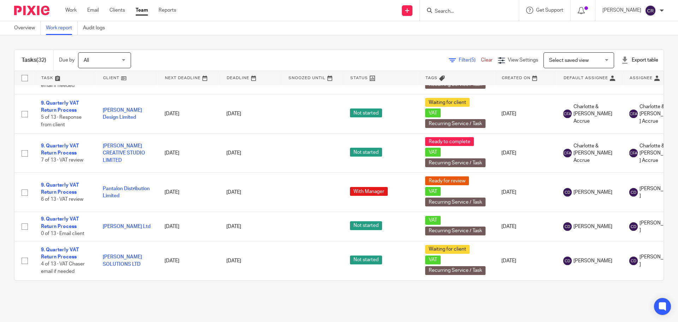
scroll to position [1038, 0]
click at [567, 59] on span "Select saved view" at bounding box center [569, 60] width 40 height 5
click at [459, 60] on span "Filter (5)" at bounding box center [470, 60] width 22 height 5
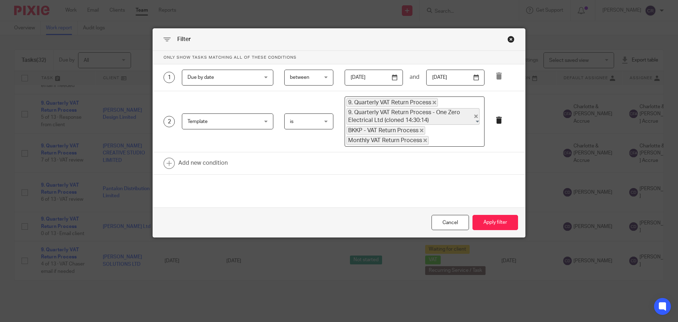
click at [498, 119] on icon at bounding box center [499, 120] width 7 height 7
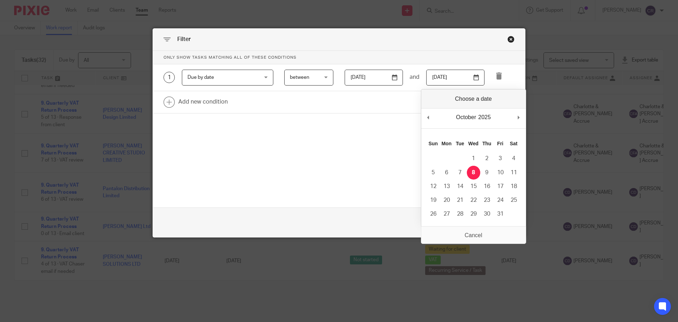
click at [476, 76] on input "[DATE]" at bounding box center [455, 78] width 58 height 16
type input "2025-10-30"
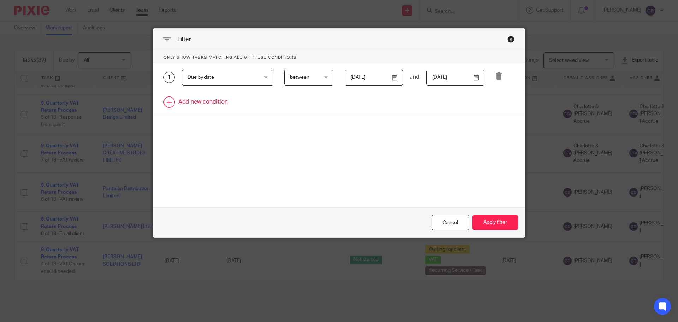
click at [196, 103] on link at bounding box center [339, 102] width 372 height 22
click at [224, 103] on div "Field" at bounding box center [222, 104] width 68 height 15
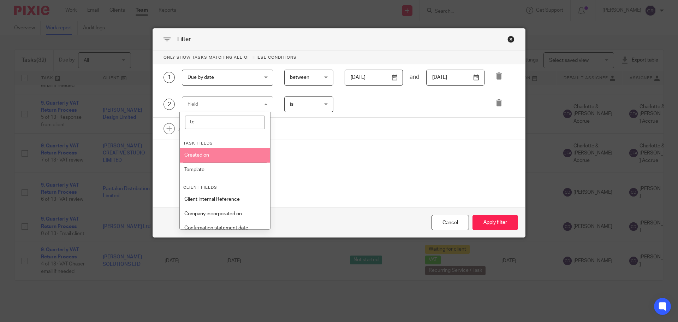
type input "te"
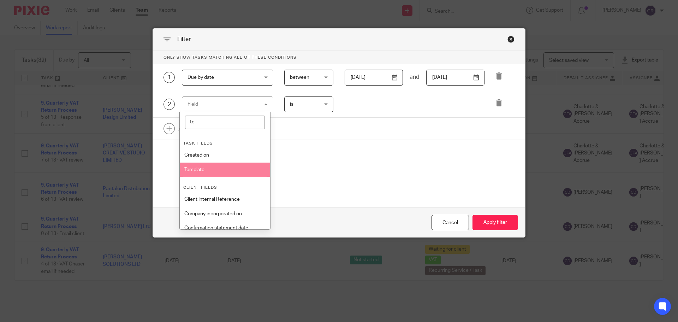
click at [222, 170] on li "Template" at bounding box center [225, 169] width 91 height 14
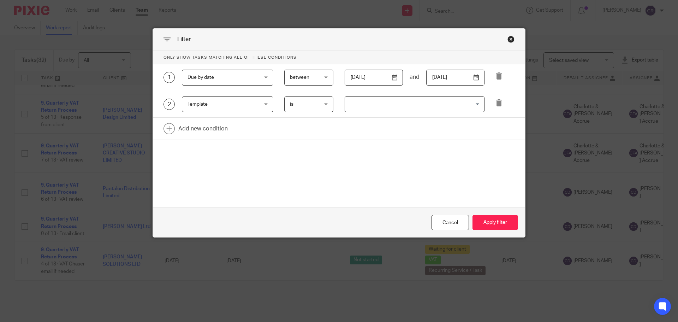
click at [361, 106] on input "Search for option" at bounding box center [413, 104] width 135 height 12
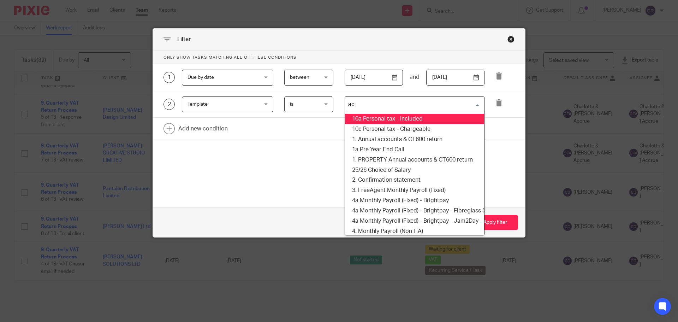
type input "acc"
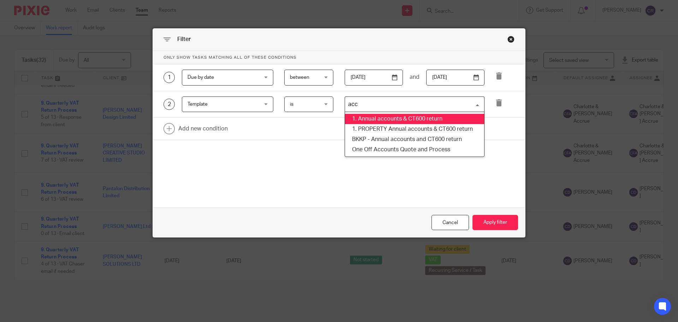
click at [414, 120] on li "1. Annual accounts & CT600 return" at bounding box center [414, 119] width 139 height 10
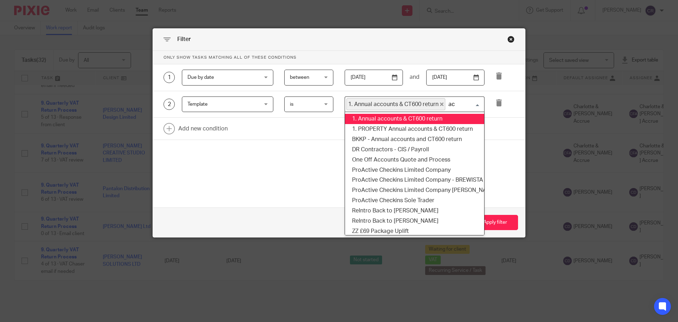
type input "acc"
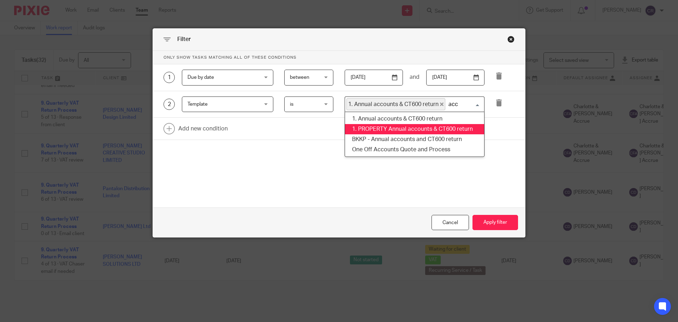
click at [411, 125] on li "1. PROPERTY Annual accounts & CT600 return" at bounding box center [414, 129] width 139 height 10
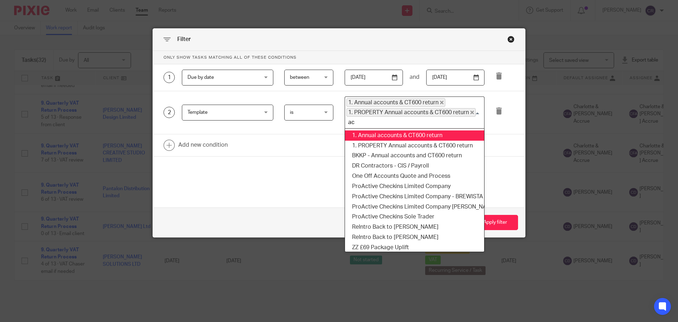
type input "acc"
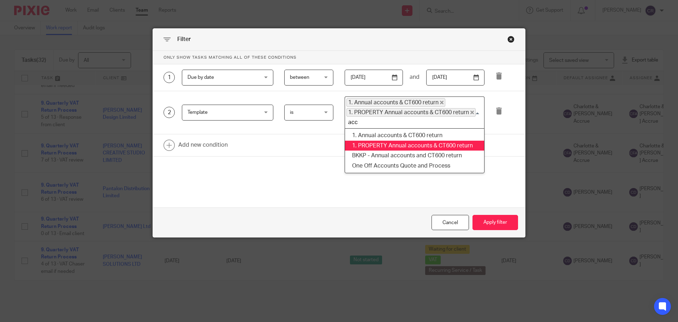
scroll to position [0, 9]
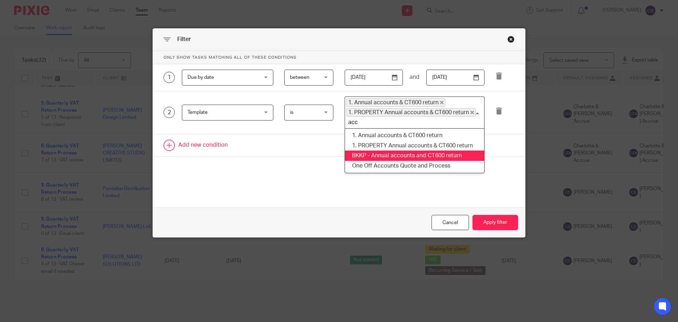
click at [404, 150] on li "BKKP - Annual accounts and CT600 return" at bounding box center [414, 155] width 139 height 10
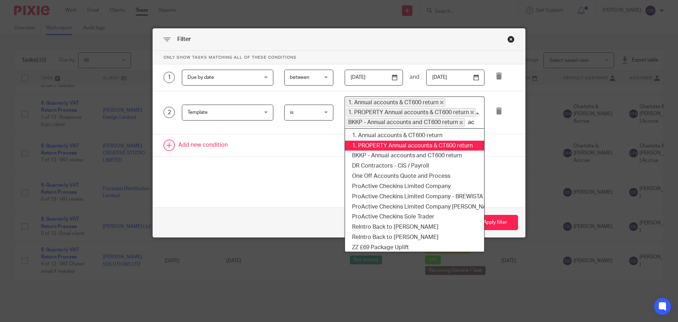
scroll to position [0, 0]
type input "acc"
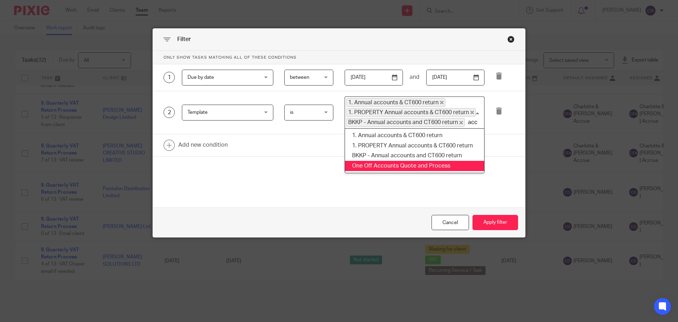
drag, startPoint x: 395, startPoint y: 161, endPoint x: 443, endPoint y: 195, distance: 58.7
click at [395, 161] on li "One Off Accounts Quote and Process" at bounding box center [414, 166] width 139 height 10
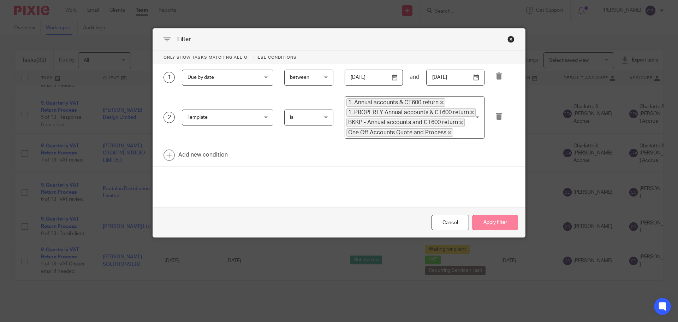
click at [496, 226] on button "Apply filter" at bounding box center [496, 222] width 46 height 15
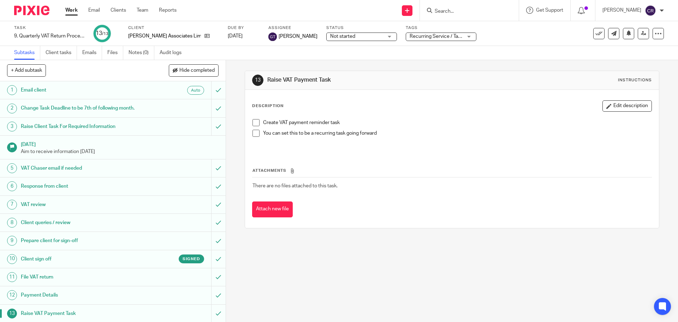
click at [342, 39] on span "Not started" at bounding box center [356, 36] width 53 height 7
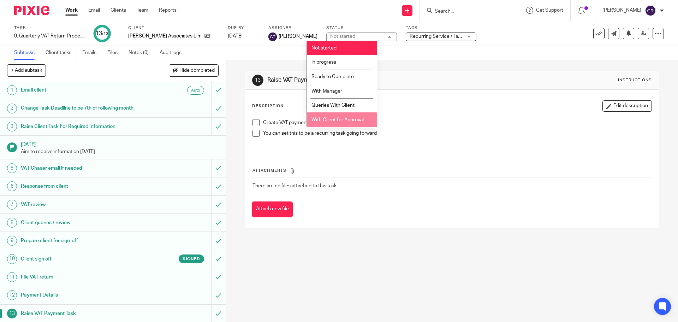
click at [348, 118] on span "With Client for Approval" at bounding box center [338, 119] width 52 height 5
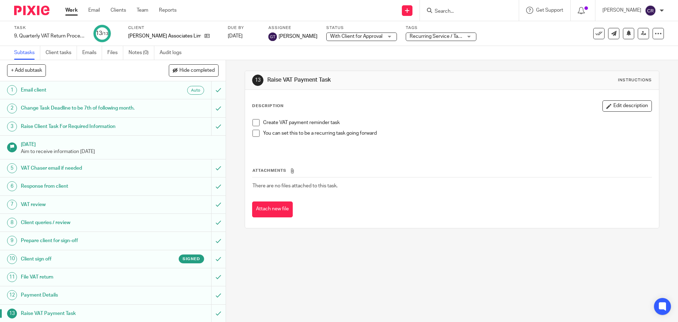
click at [392, 136] on p "You can set this to be a recurring task going forward" at bounding box center [457, 133] width 388 height 7
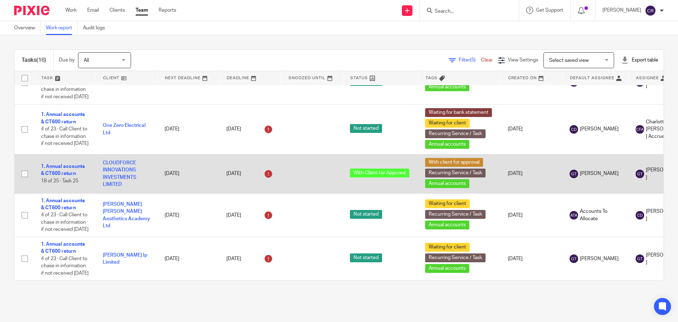
scroll to position [586, 0]
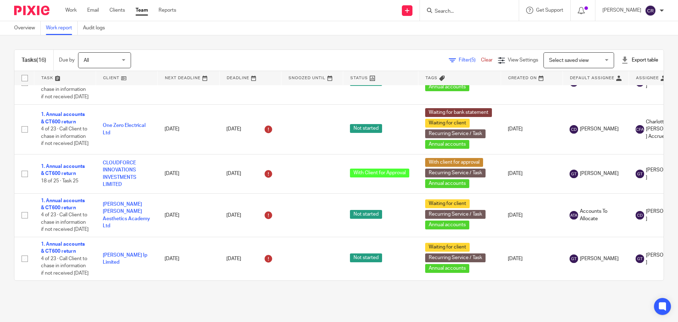
click at [459, 60] on span "Filter (5)" at bounding box center [470, 60] width 22 height 5
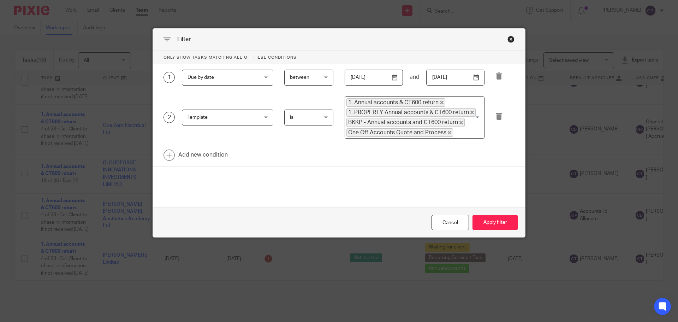
click at [473, 75] on input "2025-10-30" at bounding box center [455, 78] width 58 height 16
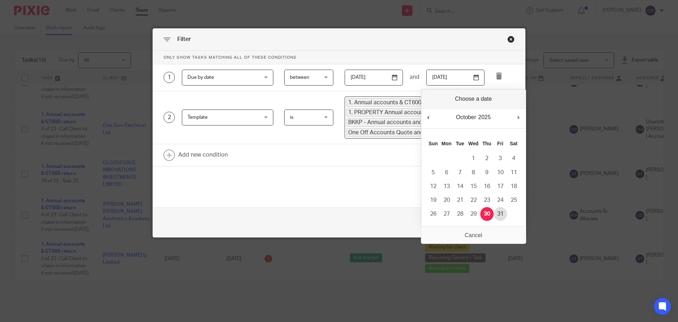
type input "2025-10-31"
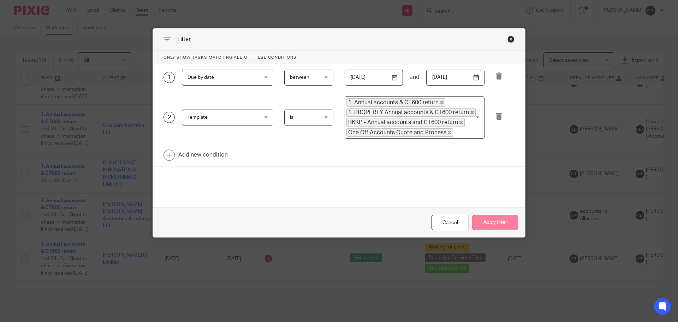
click at [495, 215] on button "Apply filter" at bounding box center [496, 222] width 46 height 15
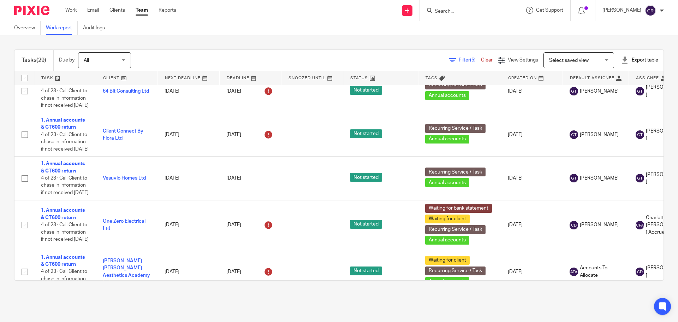
scroll to position [459, 0]
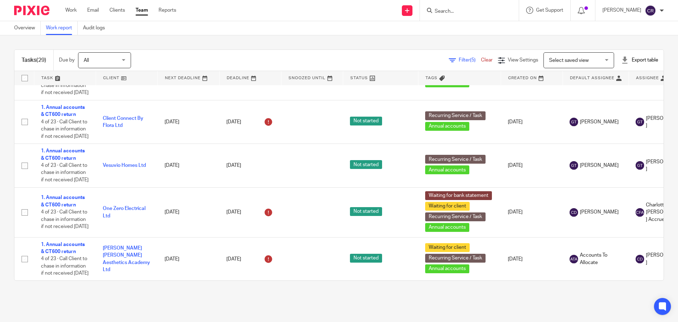
click at [462, 11] on input "Search" at bounding box center [466, 11] width 64 height 6
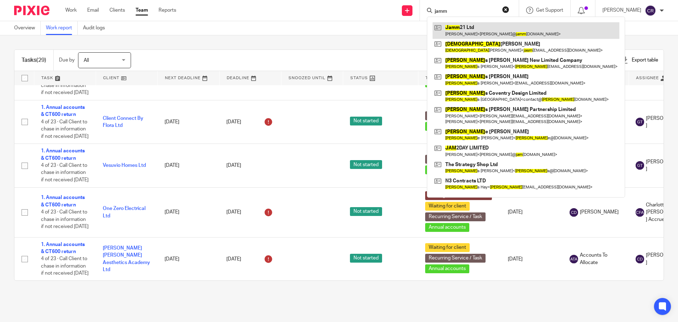
type input "jamm"
click at [474, 31] on link at bounding box center [526, 30] width 187 height 16
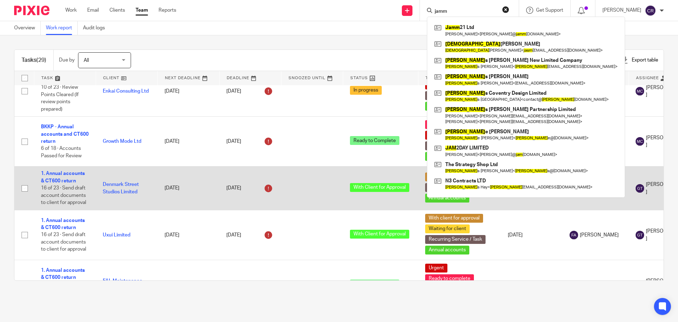
scroll to position [0, 0]
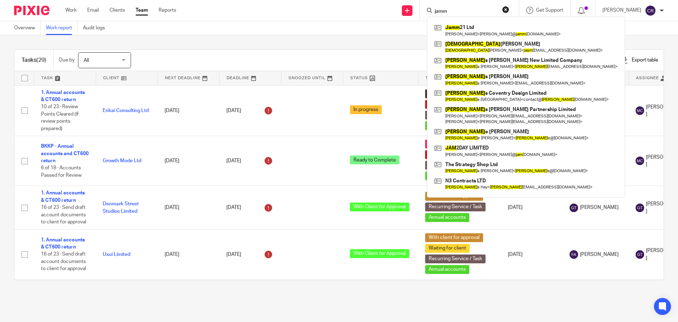
click at [505, 11] on button "reset" at bounding box center [505, 9] width 7 height 7
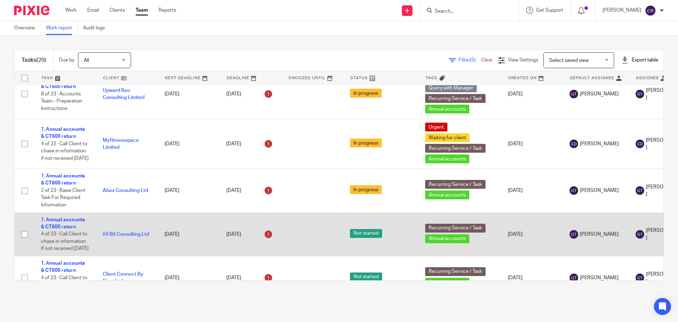
scroll to position [318, 0]
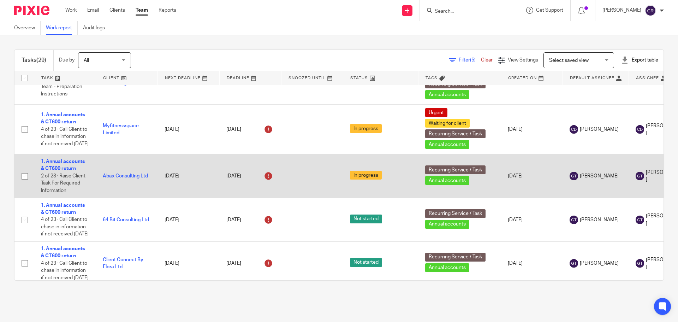
click at [63, 165] on td "1. Annual accounts & CT600 return 2 of 23 · Raise Client Task For Required Info…" at bounding box center [65, 175] width 62 height 43
click at [63, 173] on td "1. Annual accounts & CT600 return 2 of 23 · Raise Client Task For Required Info…" at bounding box center [65, 175] width 62 height 43
click at [63, 171] on link "1. Annual accounts & CT600 return" at bounding box center [63, 165] width 44 height 12
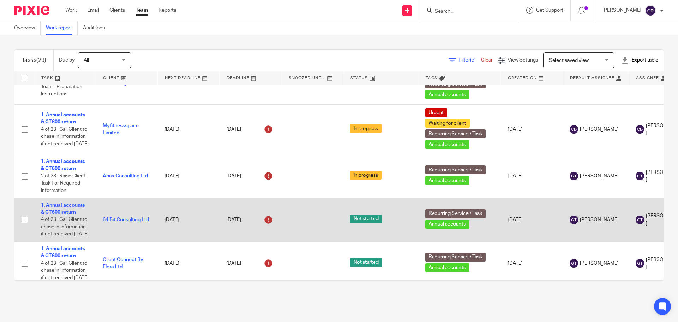
drag, startPoint x: 62, startPoint y: 207, endPoint x: 61, endPoint y: 200, distance: 6.7
click at [62, 207] on link "1. Annual accounts & CT600 return" at bounding box center [63, 209] width 44 height 12
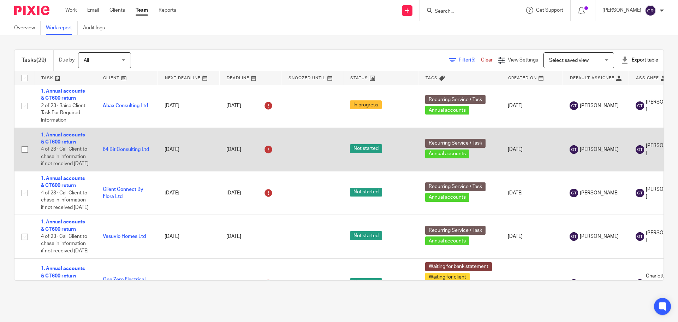
scroll to position [389, 0]
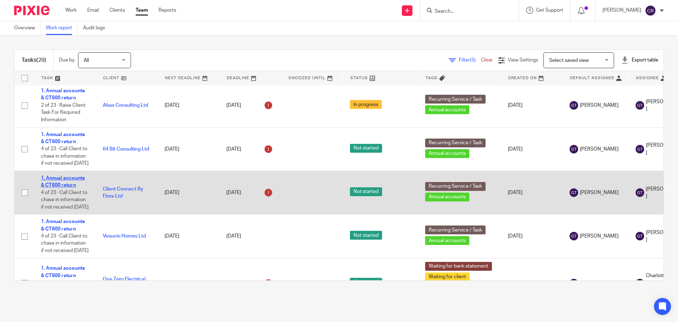
click at [68, 187] on link "1. Annual accounts & CT600 return" at bounding box center [63, 182] width 44 height 12
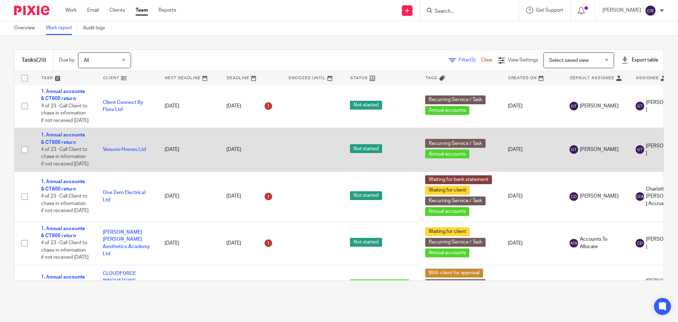
scroll to position [495, 0]
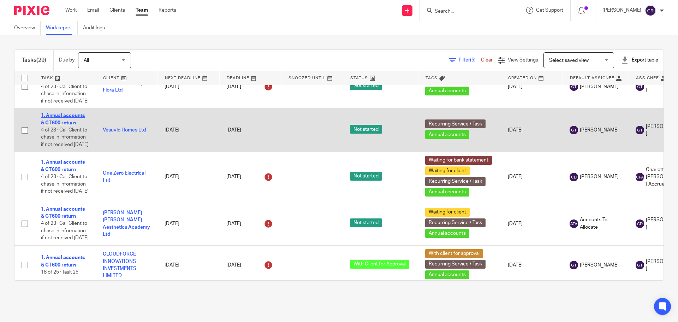
click at [61, 125] on link "1. Annual accounts & CT600 return" at bounding box center [63, 119] width 44 height 12
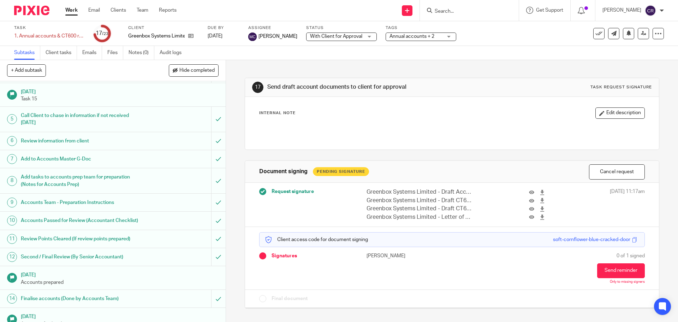
scroll to position [212, 0]
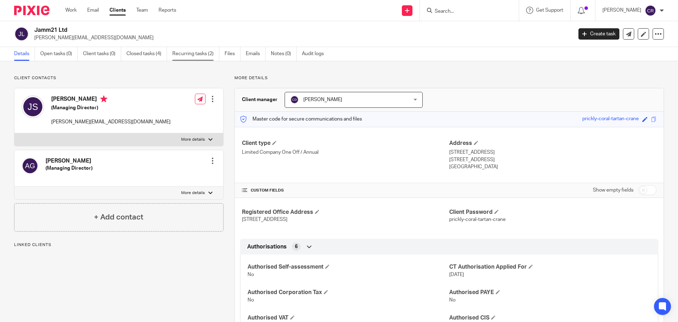
click at [186, 53] on link "Recurring tasks (2)" at bounding box center [195, 54] width 47 height 14
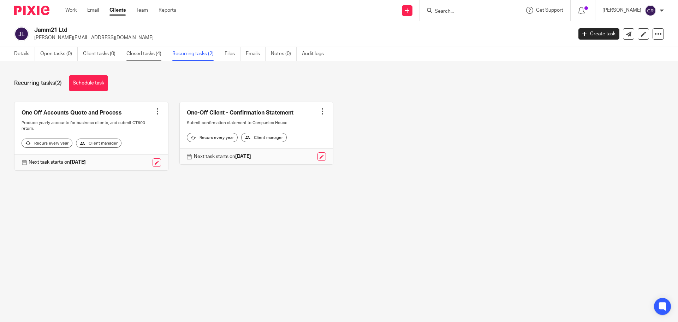
click at [155, 51] on link "Closed tasks (4)" at bounding box center [146, 54] width 41 height 14
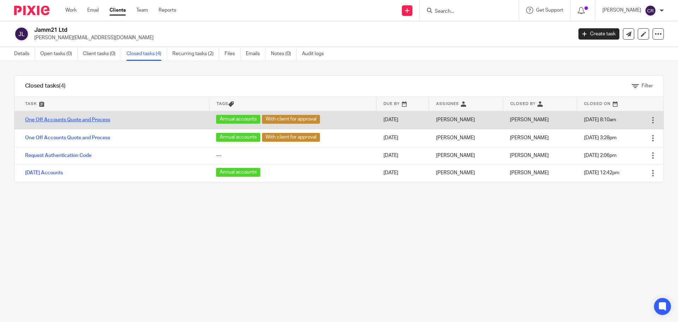
click at [90, 118] on link "One Off Accounts Quote and Process" at bounding box center [67, 119] width 85 height 5
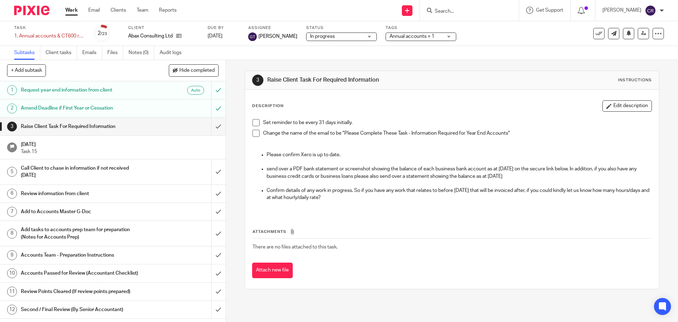
click at [391, 37] on span "Annual accounts + 1" at bounding box center [412, 36] width 45 height 5
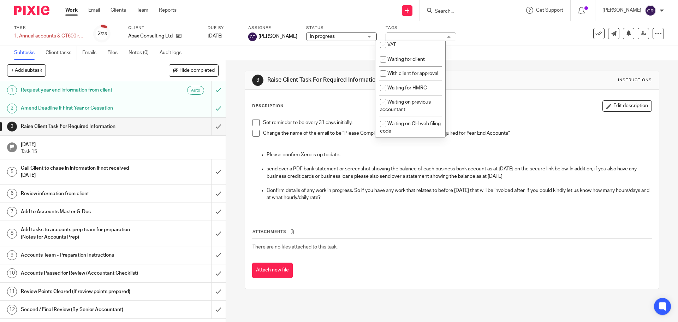
scroll to position [389, 0]
click at [406, 32] on li "Urgent" at bounding box center [410, 25] width 70 height 14
checkbox input "true"
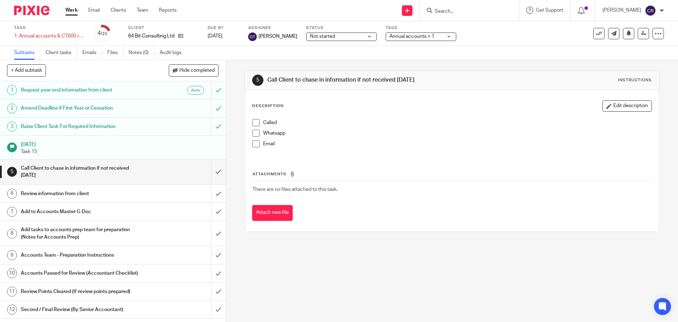
drag, startPoint x: 399, startPoint y: 40, endPoint x: 402, endPoint y: 48, distance: 8.6
click at [399, 40] on div "Annual accounts + 1" at bounding box center [421, 36] width 71 height 8
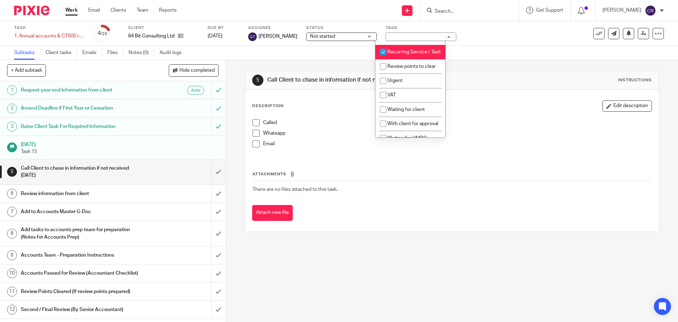
scroll to position [353, 0]
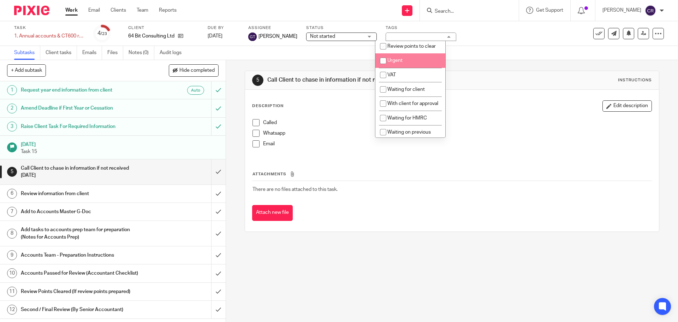
click at [412, 68] on li "Urgent" at bounding box center [410, 60] width 70 height 14
checkbox input "true"
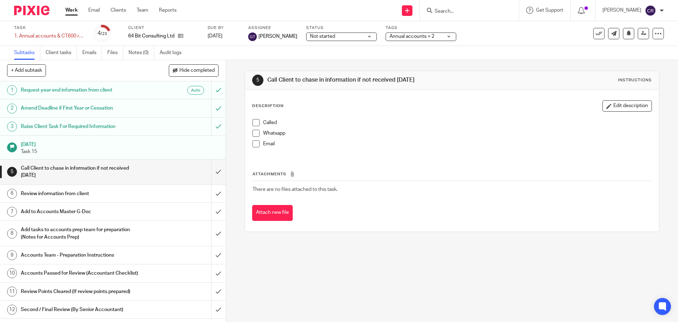
drag, startPoint x: 480, startPoint y: 73, endPoint x: 344, endPoint y: 17, distance: 146.3
click at [476, 73] on div "5 Call Client to chase in information if not received [DATE] Instructions" at bounding box center [452, 80] width 414 height 19
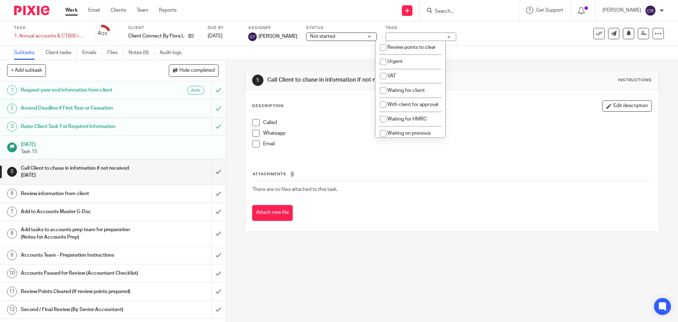
scroll to position [353, 0]
click at [405, 68] on li "Urgent" at bounding box center [410, 60] width 70 height 14
checkbox input "true"
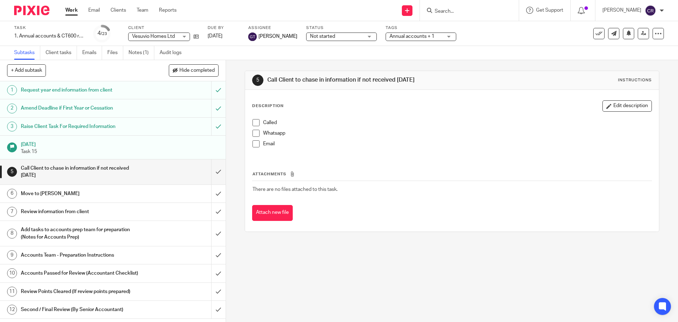
drag, startPoint x: 392, startPoint y: 36, endPoint x: 391, endPoint y: 46, distance: 10.3
click at [392, 36] on span "Annual accounts + 1" at bounding box center [412, 36] width 45 height 5
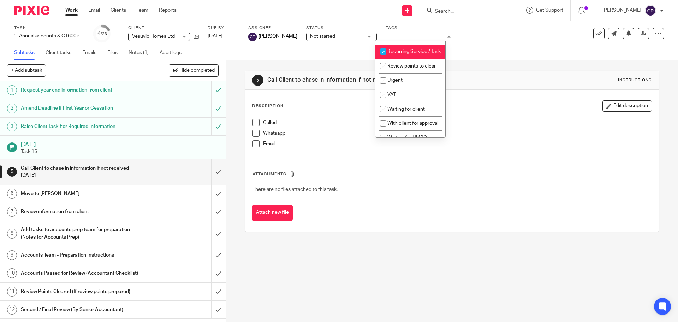
scroll to position [353, 0]
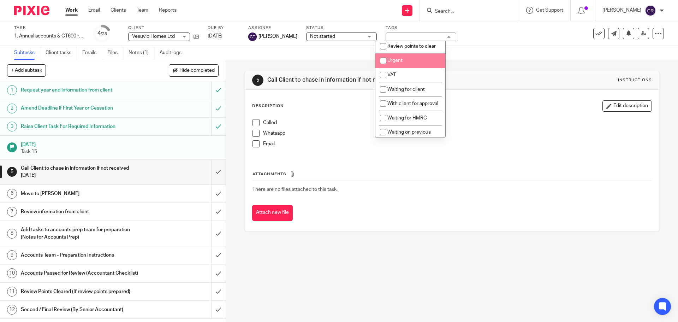
click at [412, 68] on li "Urgent" at bounding box center [410, 60] width 70 height 14
checkbox input "true"
drag, startPoint x: 498, startPoint y: 85, endPoint x: 494, endPoint y: 83, distance: 4.7
click at [497, 84] on div "5 Call Client to chase in information if not received within 4 months Instructi…" at bounding box center [452, 80] width 400 height 11
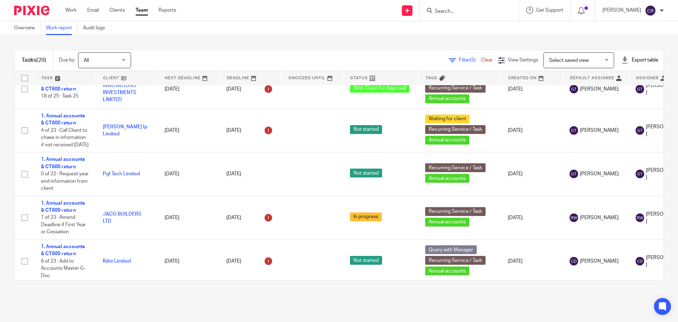
scroll to position [671, 0]
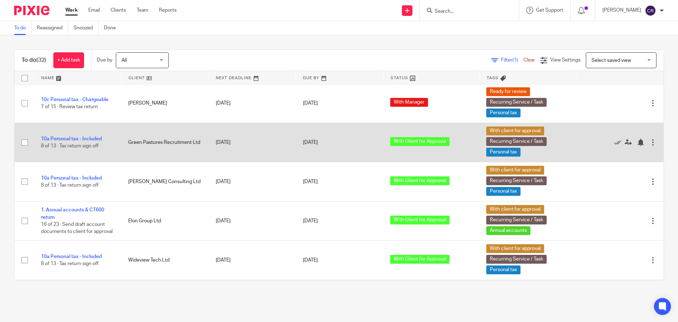
scroll to position [742, 0]
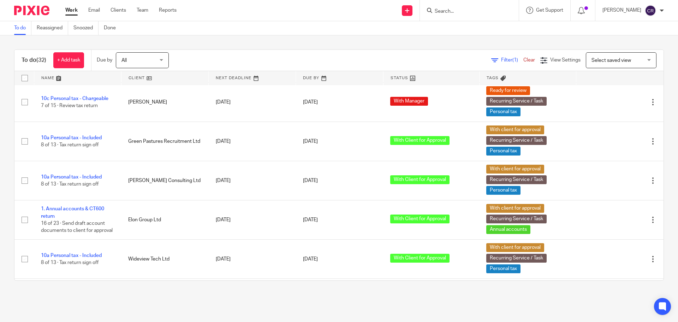
click at [599, 60] on span "Select saved view" at bounding box center [612, 60] width 40 height 5
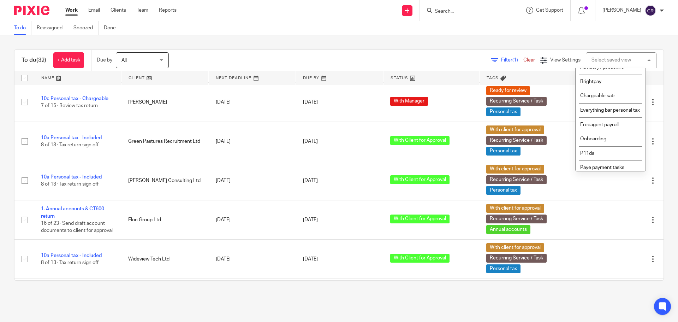
scroll to position [119, 0]
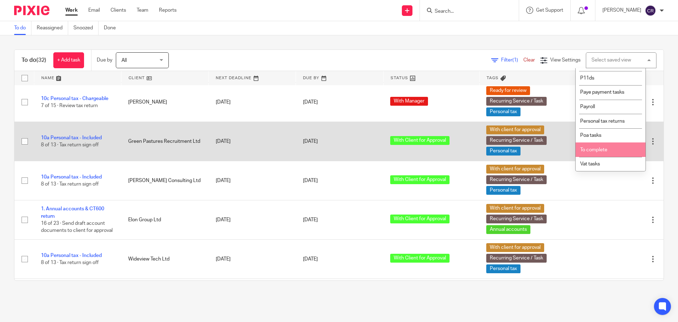
drag, startPoint x: 604, startPoint y: 145, endPoint x: 600, endPoint y: 147, distance: 4.8
click at [601, 146] on li "To complete" at bounding box center [611, 149] width 70 height 14
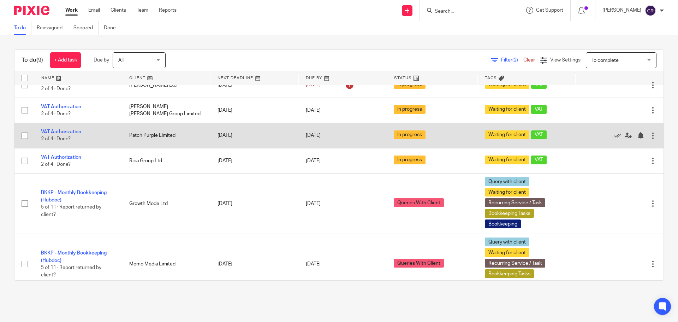
scroll to position [71, 0]
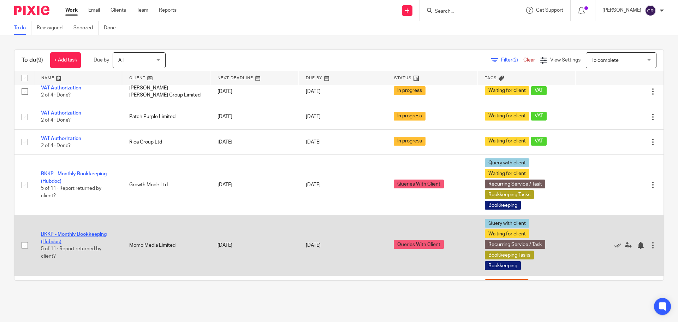
click at [89, 235] on link "BKKP - Monthly Bookkeeping (Hubdoc)" at bounding box center [74, 238] width 66 height 12
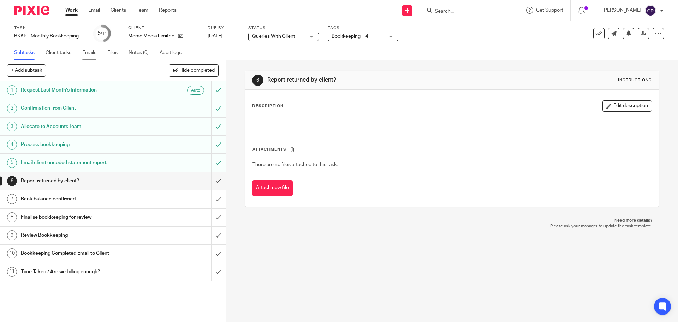
click at [97, 52] on link "Emails" at bounding box center [92, 53] width 20 height 14
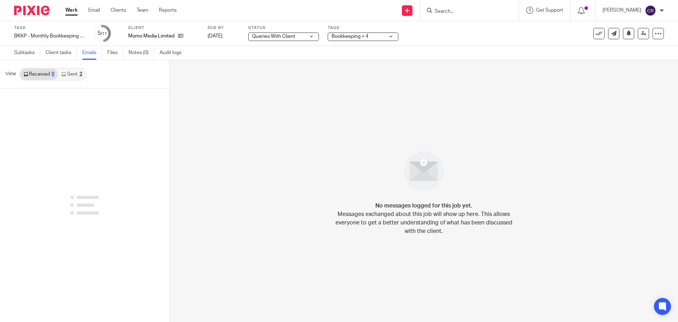
click at [82, 72] on div "2" at bounding box center [80, 74] width 3 height 5
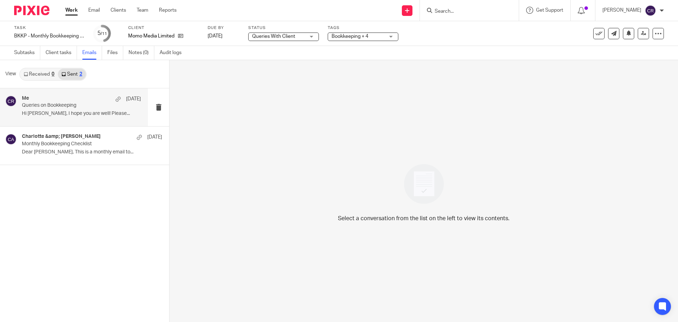
click at [100, 100] on div "Me [DATE]" at bounding box center [81, 98] width 119 height 7
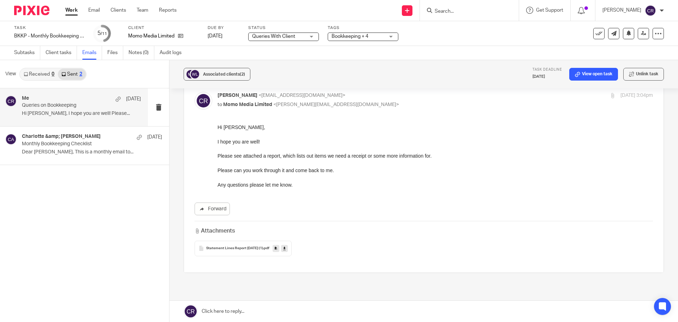
scroll to position [35, 0]
click at [232, 244] on div "Statement Lines Report [DATE] (1) .pdf" at bounding box center [243, 247] width 97 height 16
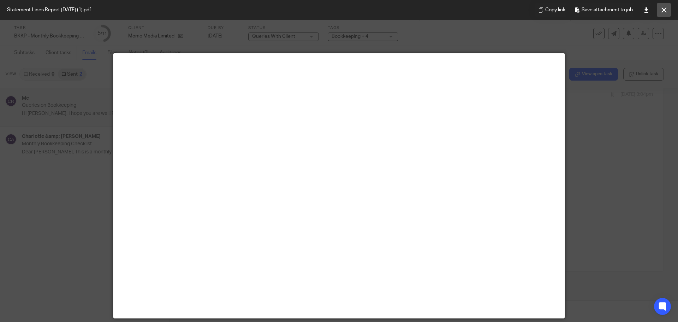
click at [664, 7] on button at bounding box center [664, 10] width 14 height 14
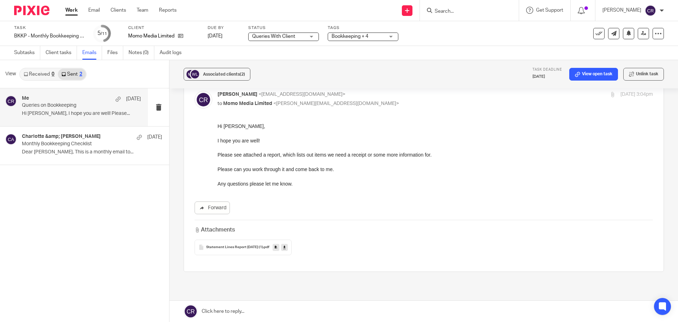
click at [48, 73] on link "Received 0" at bounding box center [39, 74] width 38 height 11
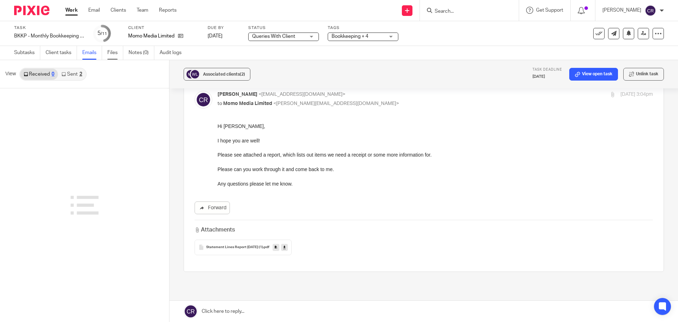
click at [113, 53] on link "Files" at bounding box center [115, 53] width 16 height 14
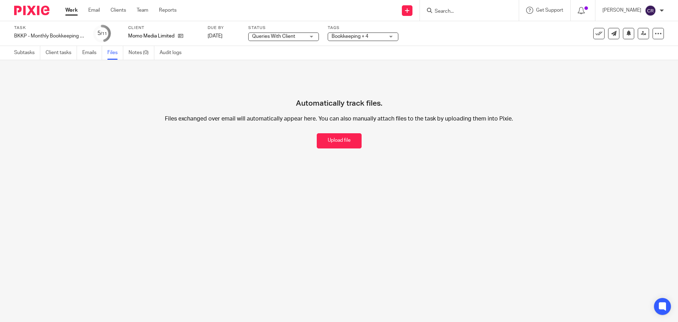
click at [72, 6] on div "Work Email Clients Team Reports Work Email Clients Team Reports Settings" at bounding box center [122, 10] width 129 height 21
click at [75, 12] on link "Work" at bounding box center [71, 10] width 12 height 7
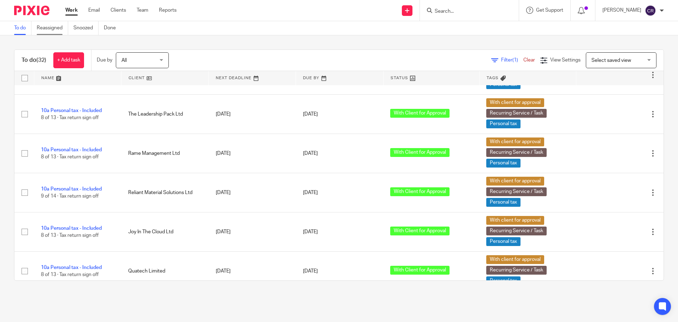
scroll to position [283, 0]
